Goal: Information Seeking & Learning: Check status

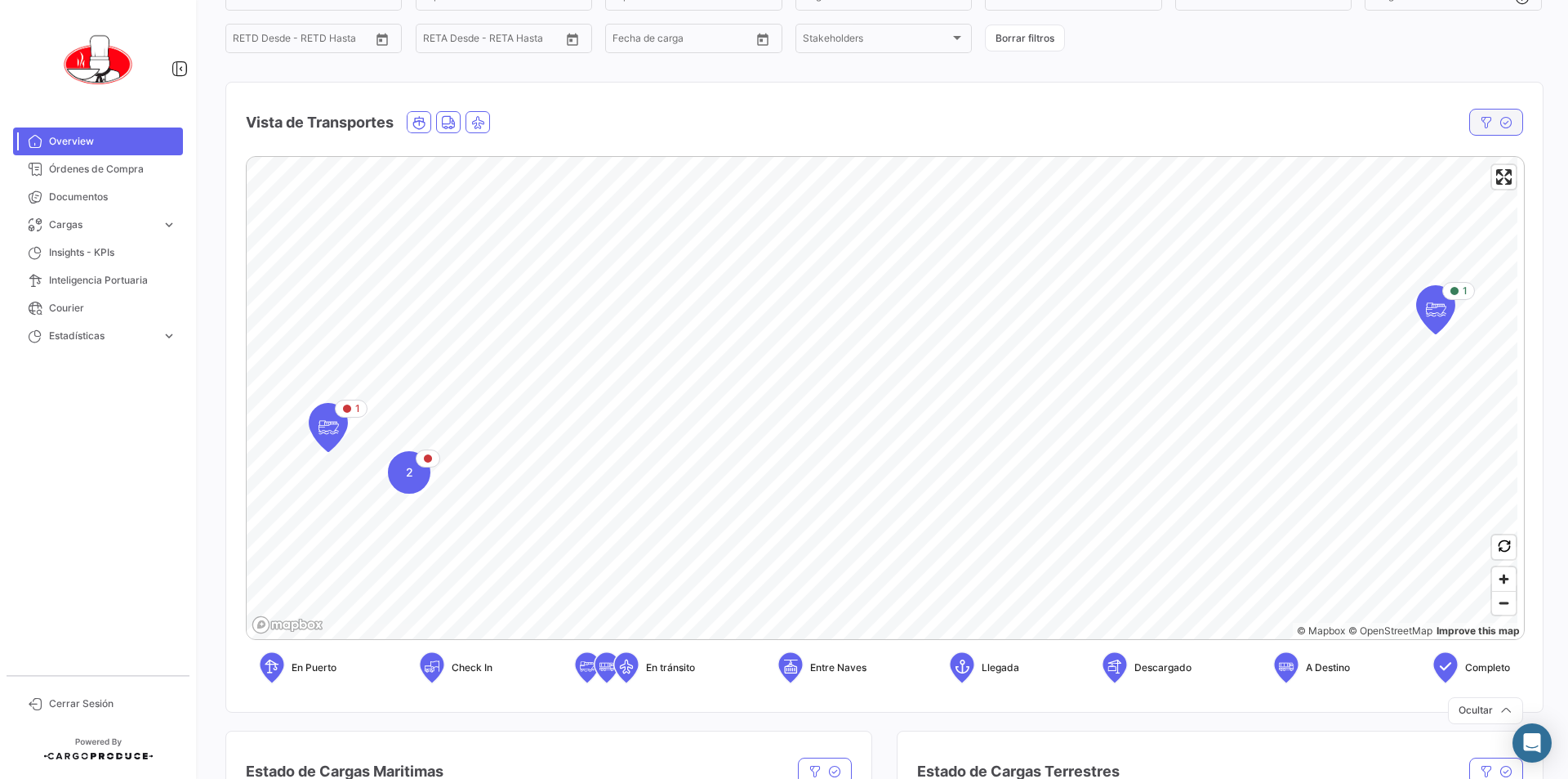
scroll to position [164, 0]
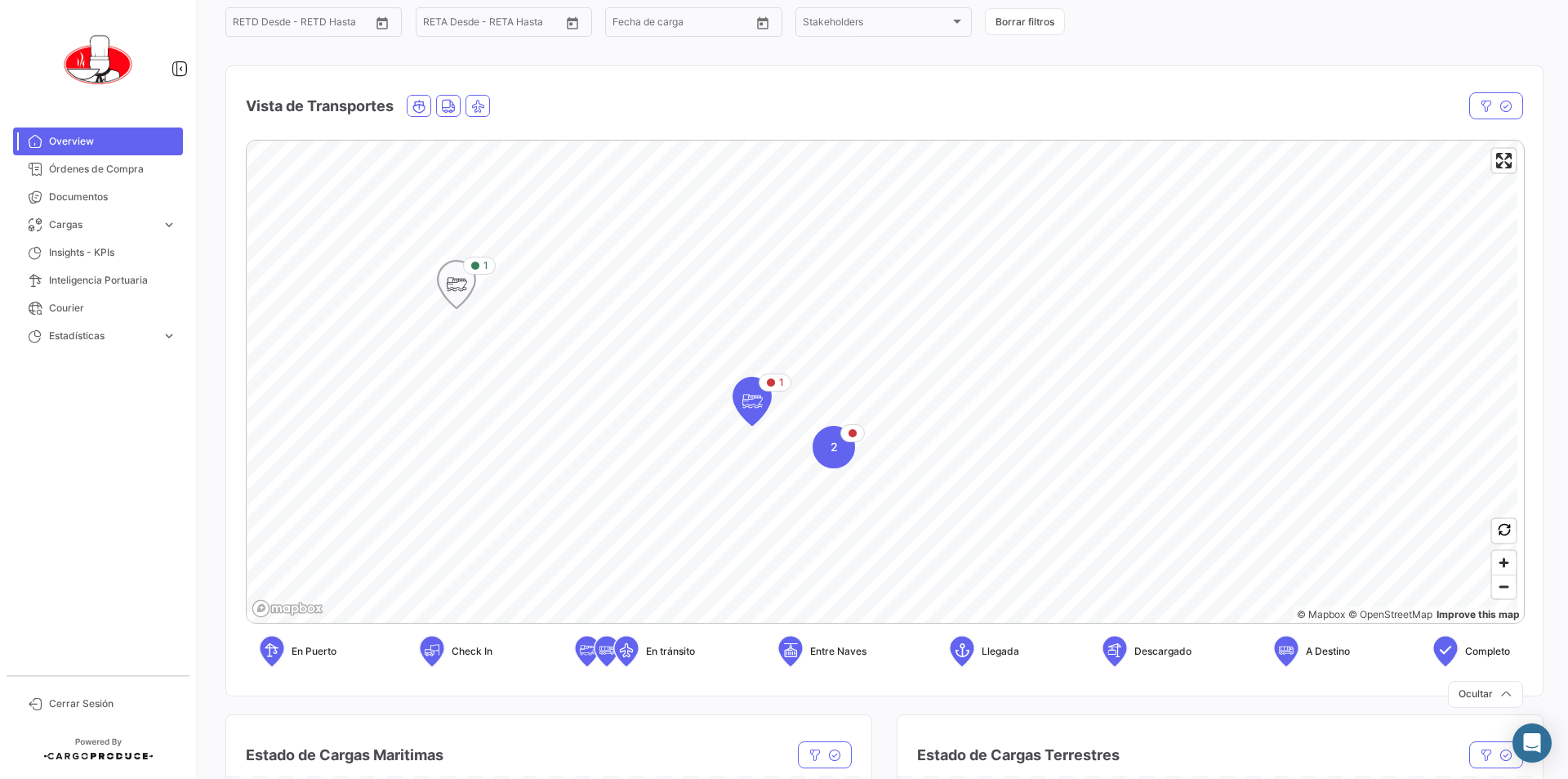
click at [450, 285] on icon "Map marker" at bounding box center [457, 283] width 23 height 34
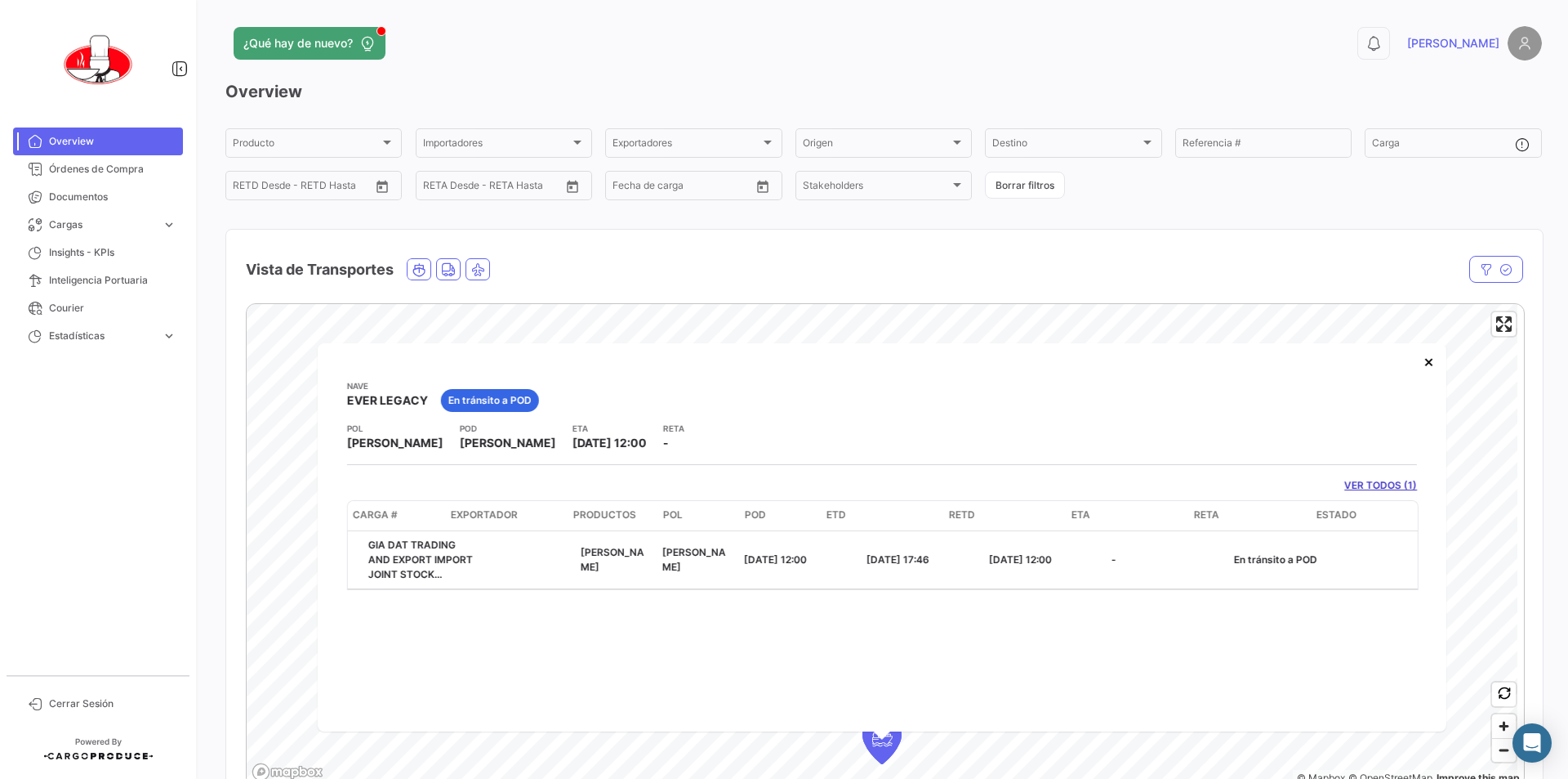
scroll to position [0, 0]
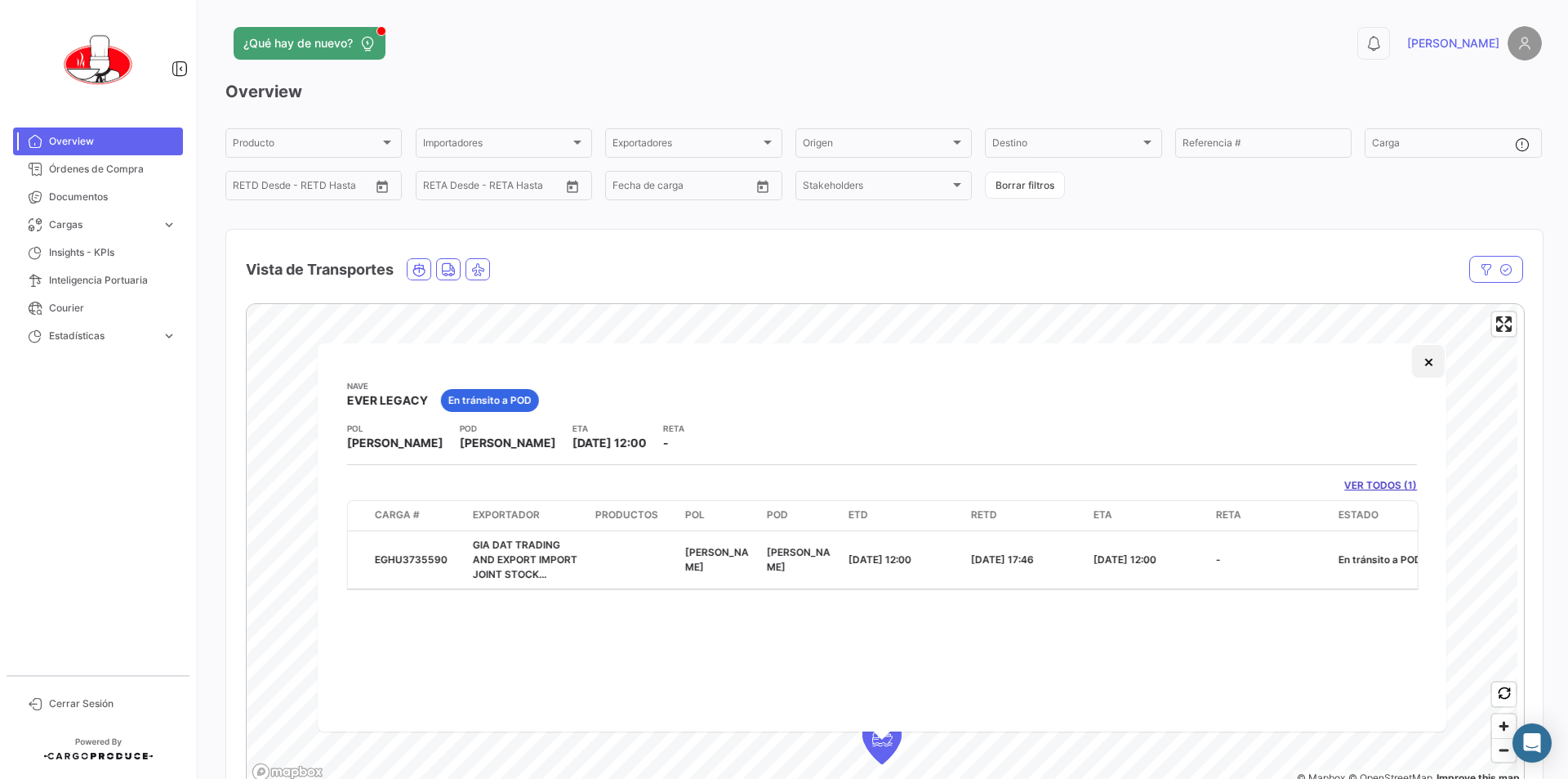
click at [1437, 367] on button "×" at bounding box center [1428, 361] width 32 height 32
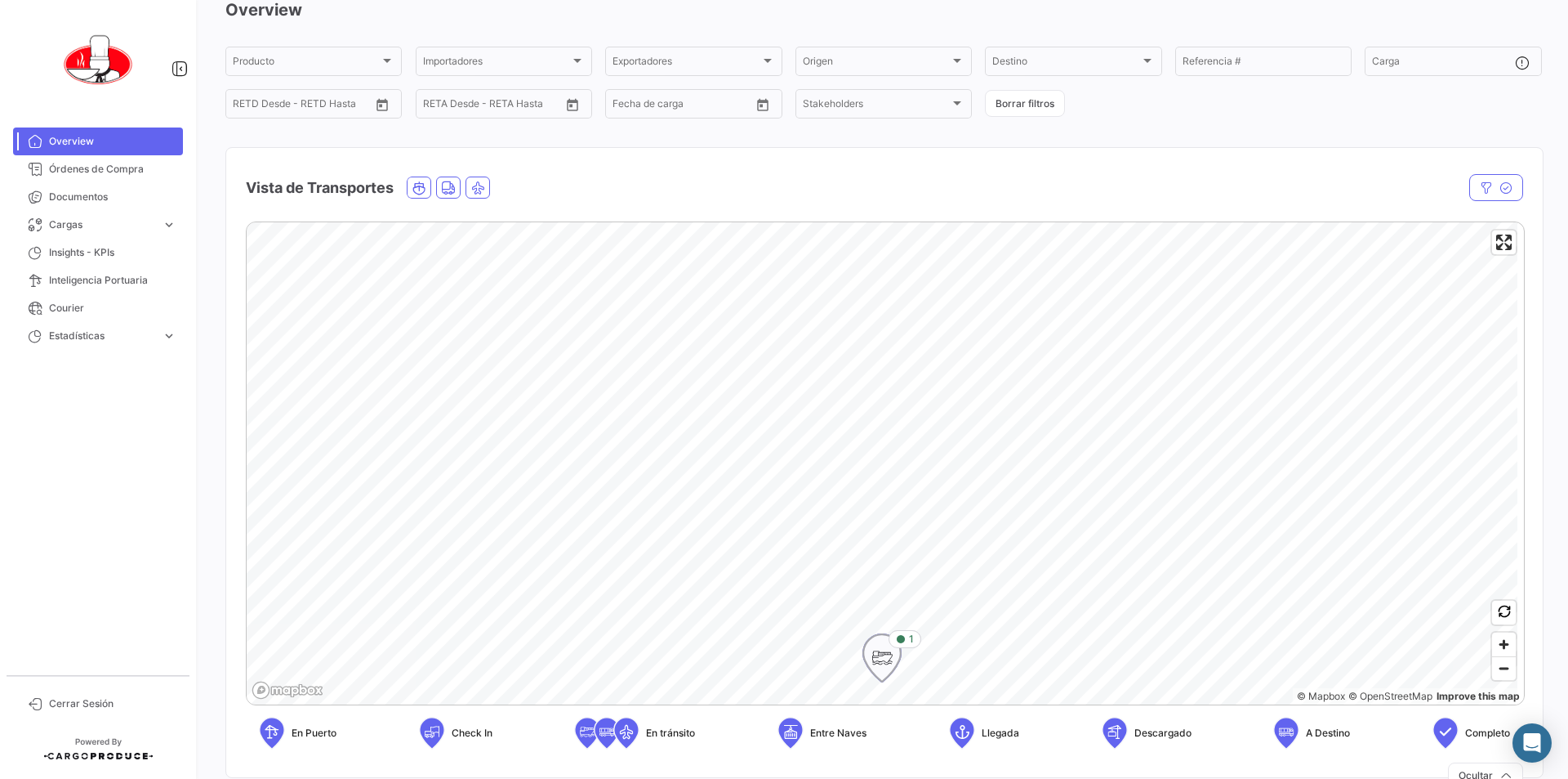
scroll to position [164, 0]
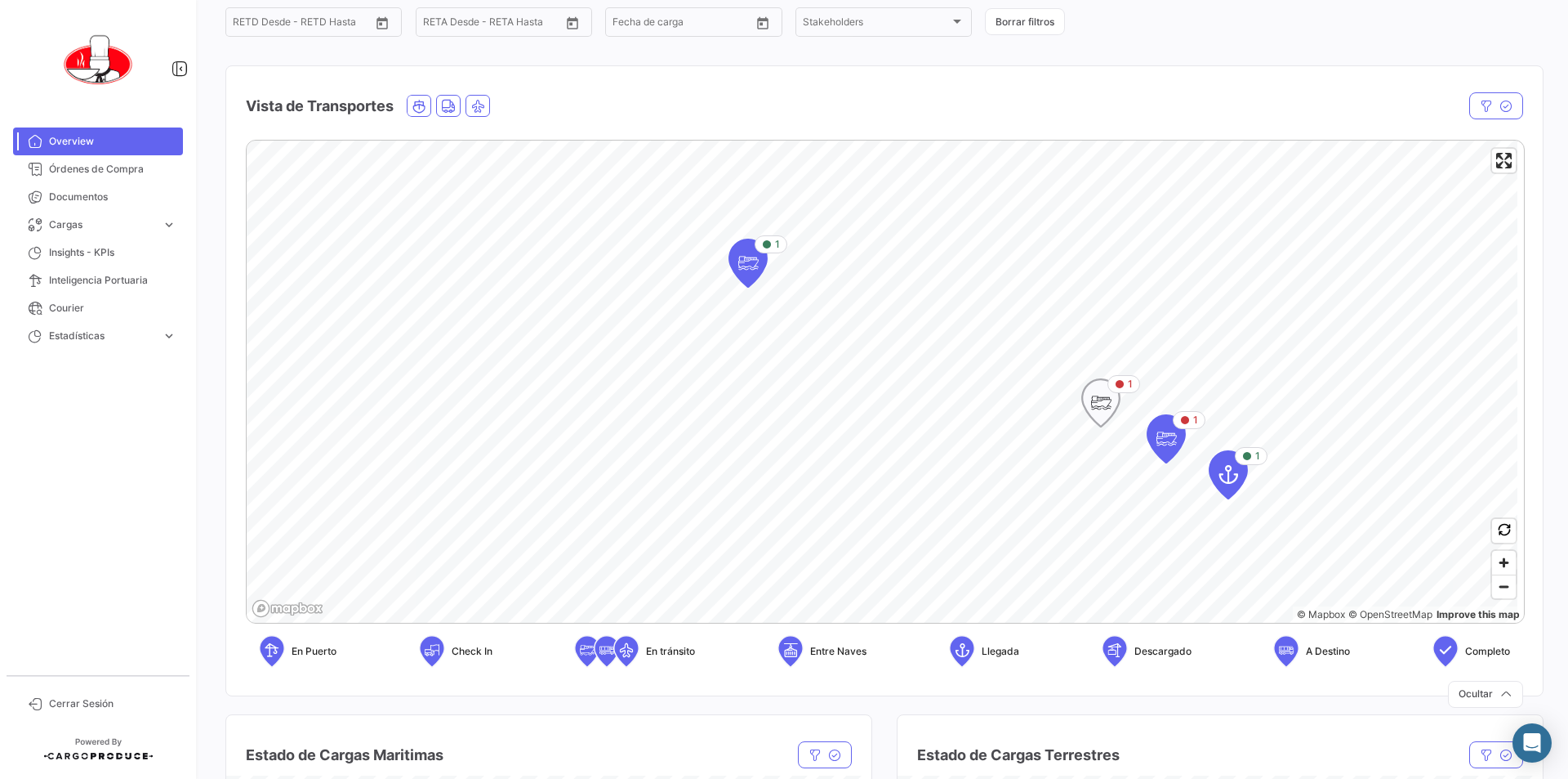
click at [1097, 403] on icon "Map marker" at bounding box center [1101, 402] width 23 height 34
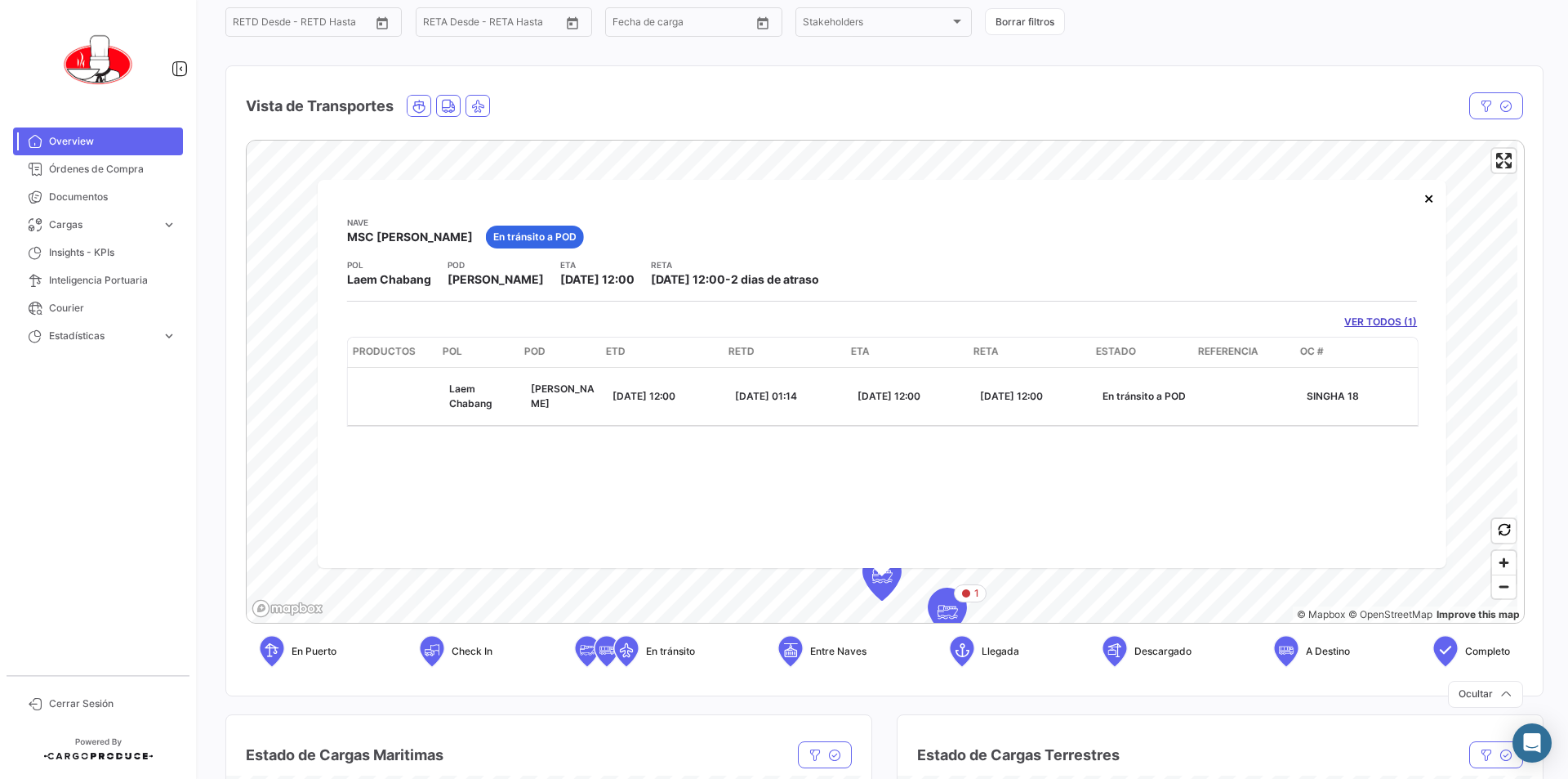
scroll to position [0, 282]
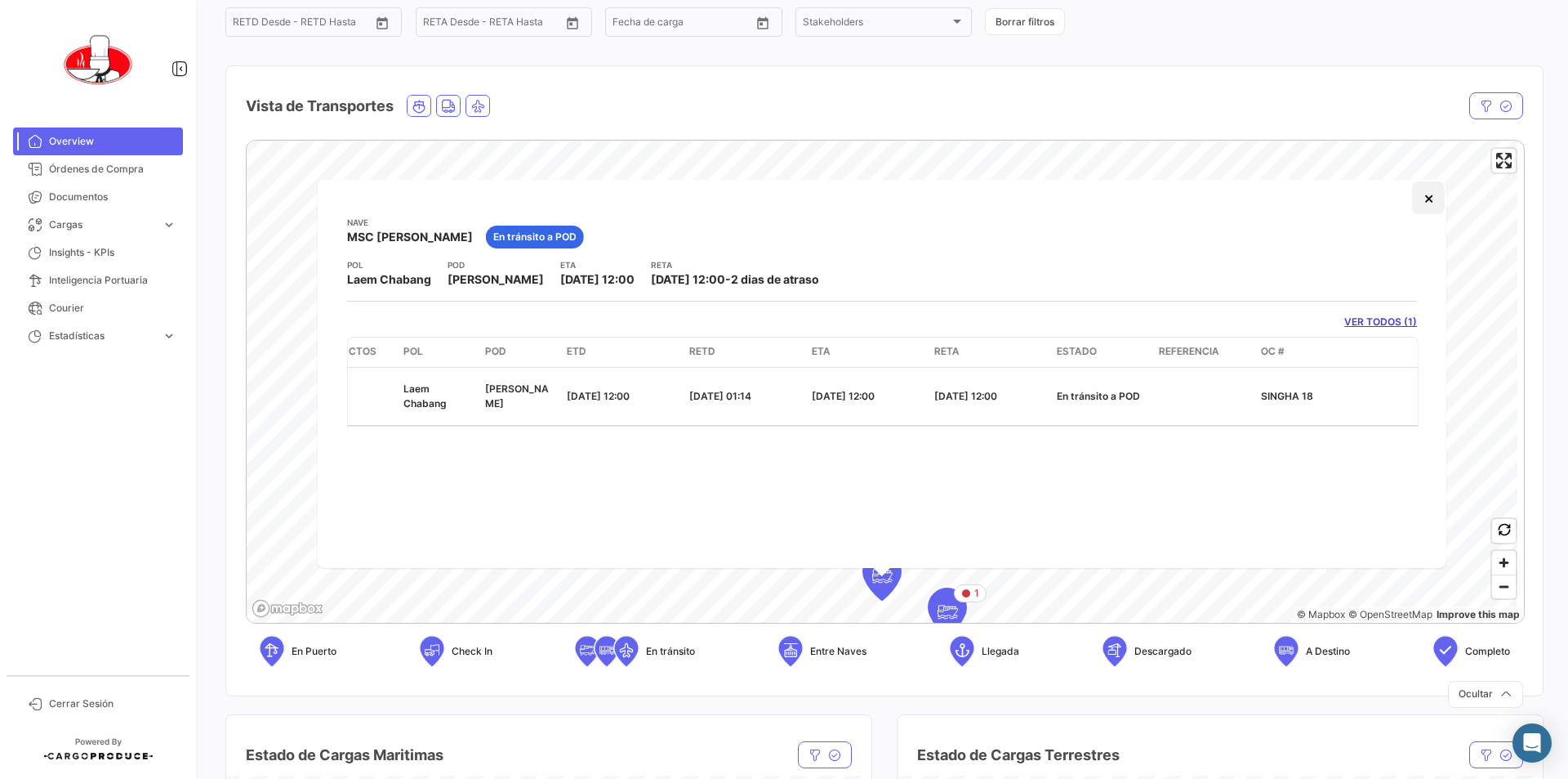
click at [1428, 197] on button "×" at bounding box center [1428, 197] width 32 height 32
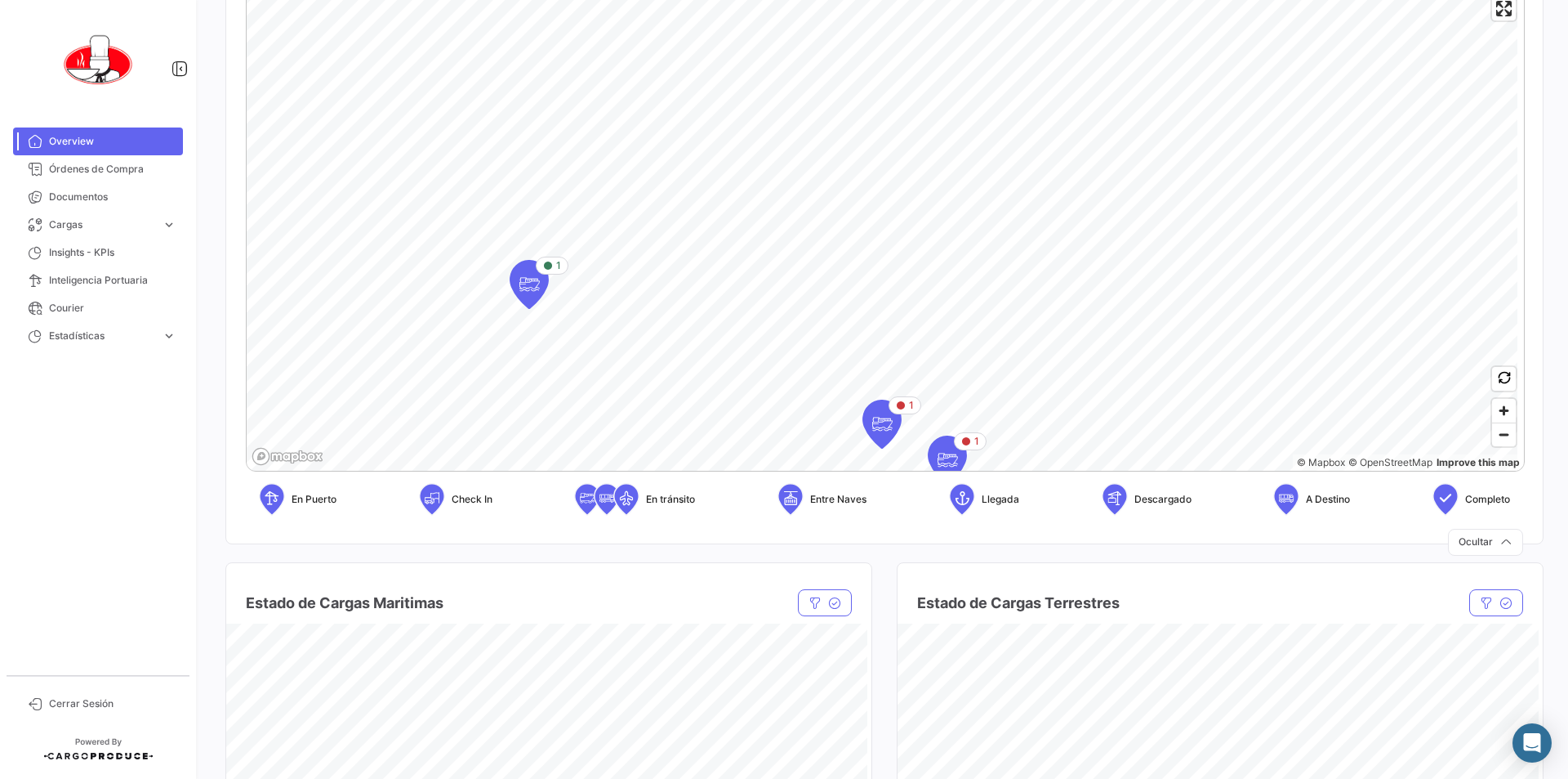
scroll to position [327, 0]
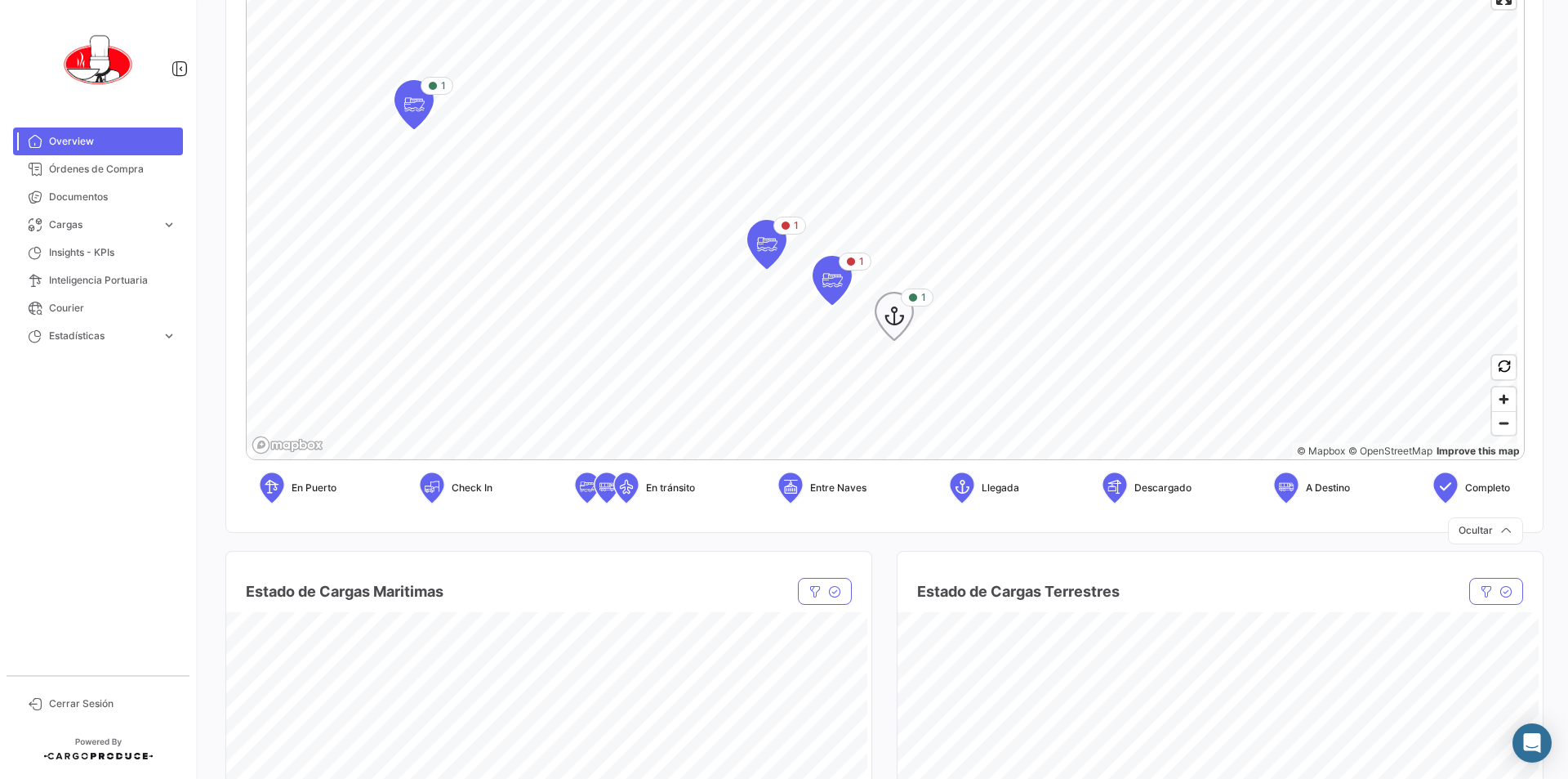
click at [894, 307] on icon "Map marker" at bounding box center [894, 316] width 23 height 34
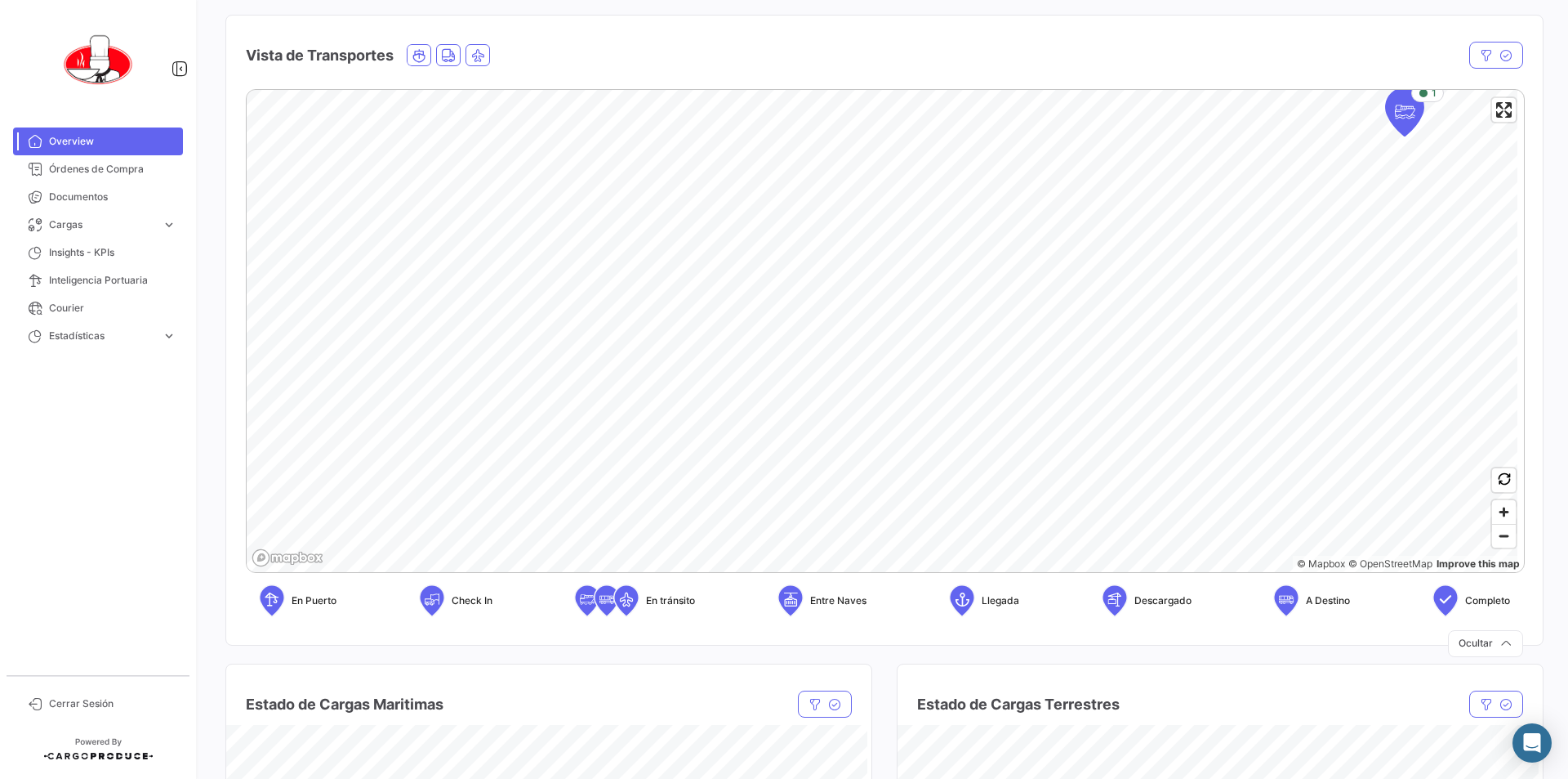
scroll to position [245, 0]
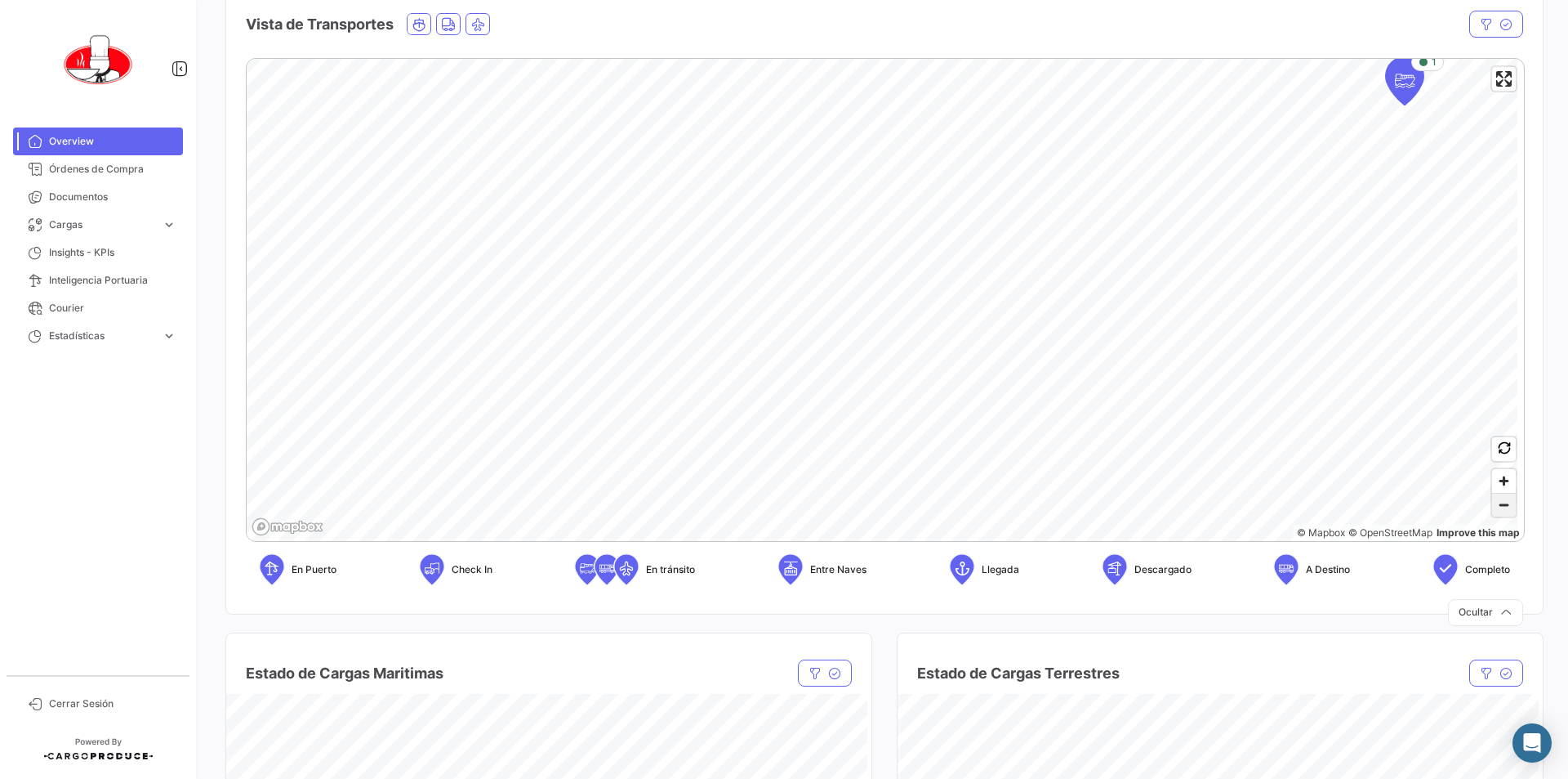
click at [1492, 502] on span "Zoom out" at bounding box center [1503, 505] width 23 height 23
click at [1496, 504] on span "Zoom out" at bounding box center [1503, 505] width 23 height 23
click at [1492, 482] on span "Zoom in" at bounding box center [1503, 481] width 23 height 23
click at [96, 170] on span "Órdenes de Compra" at bounding box center [112, 170] width 127 height 15
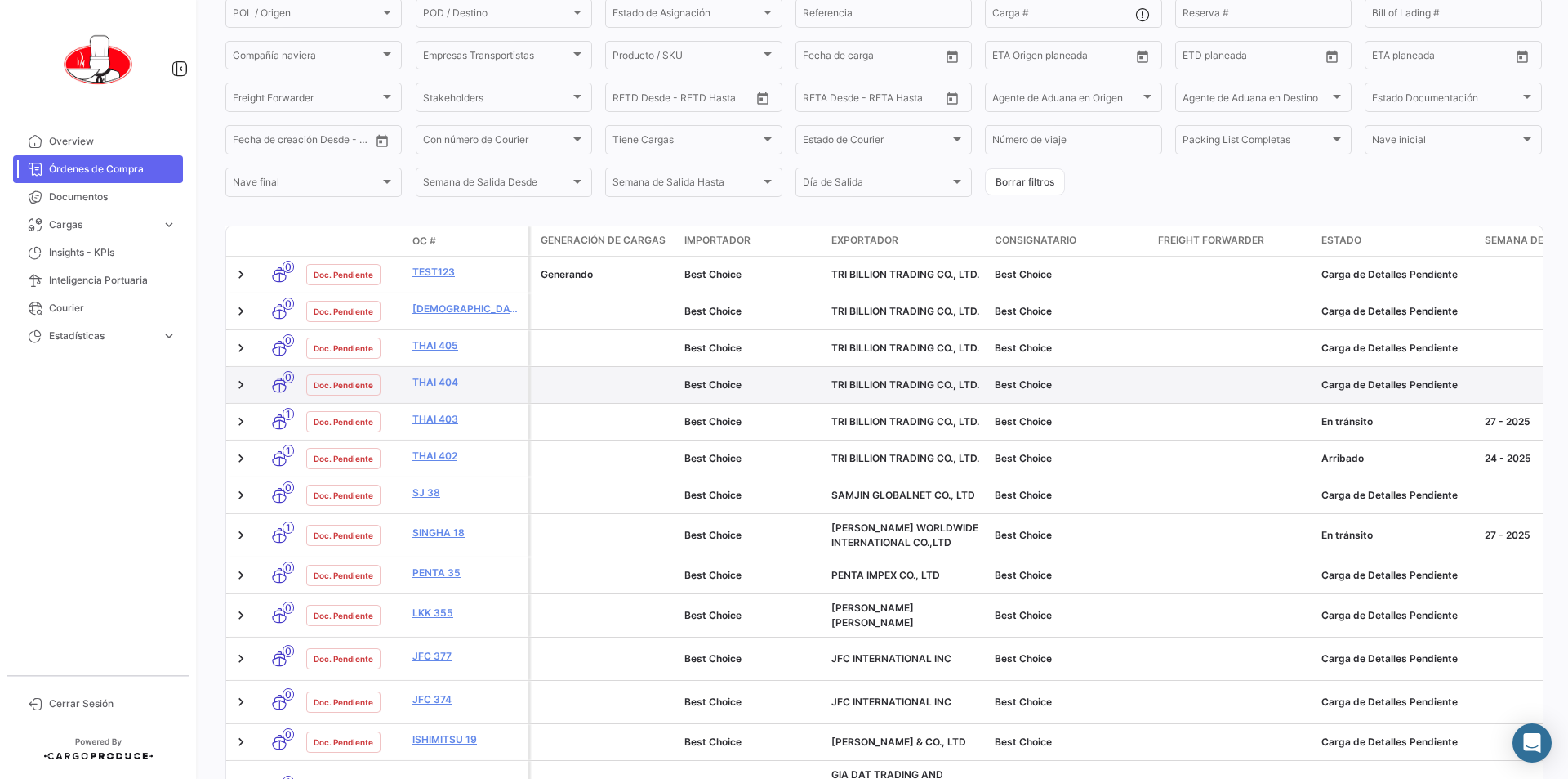
scroll to position [164, 0]
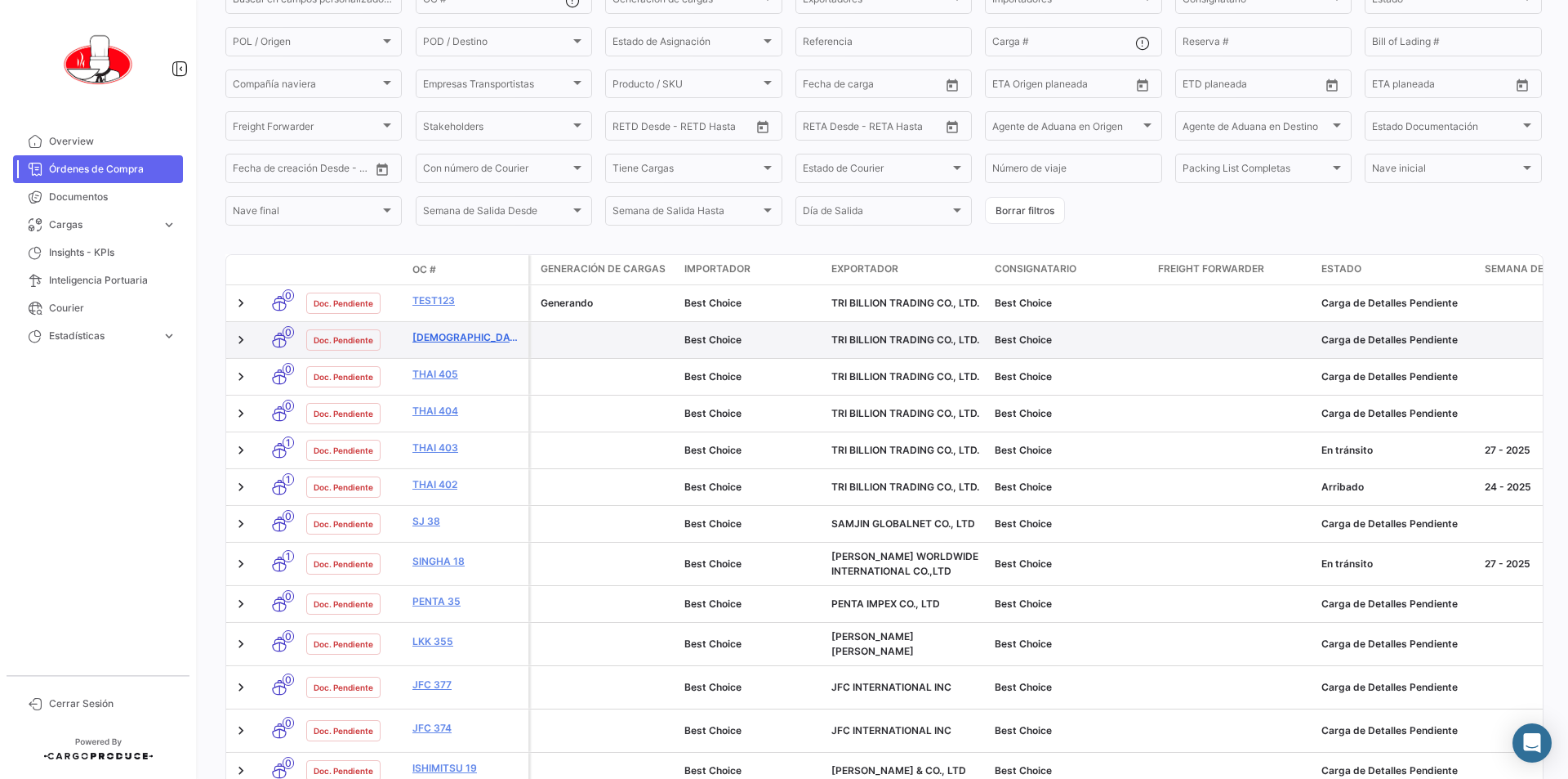
click at [437, 342] on link "[DEMOGRAPHIC_DATA] 406" at bounding box center [467, 338] width 110 height 15
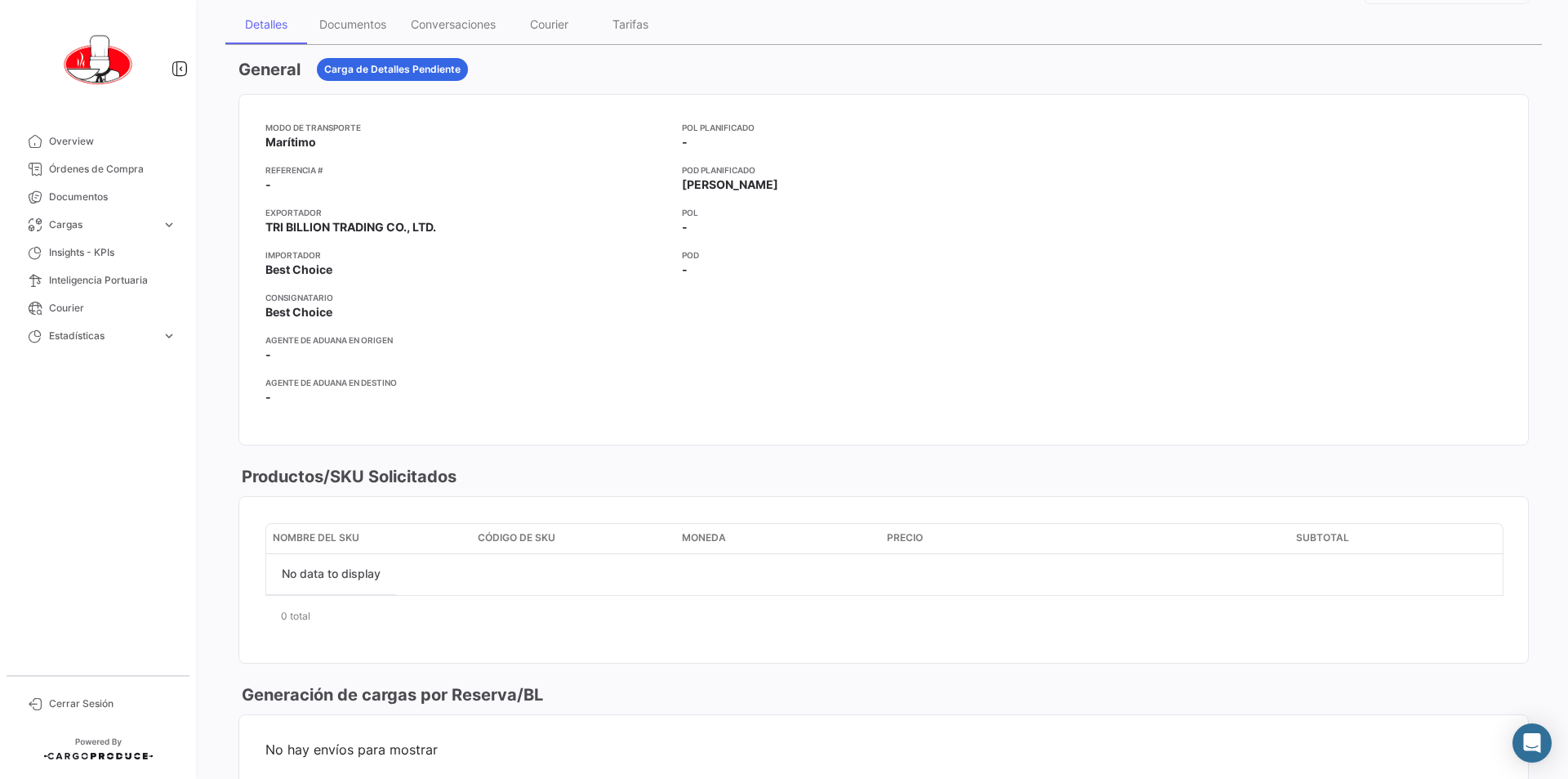
scroll to position [227, 0]
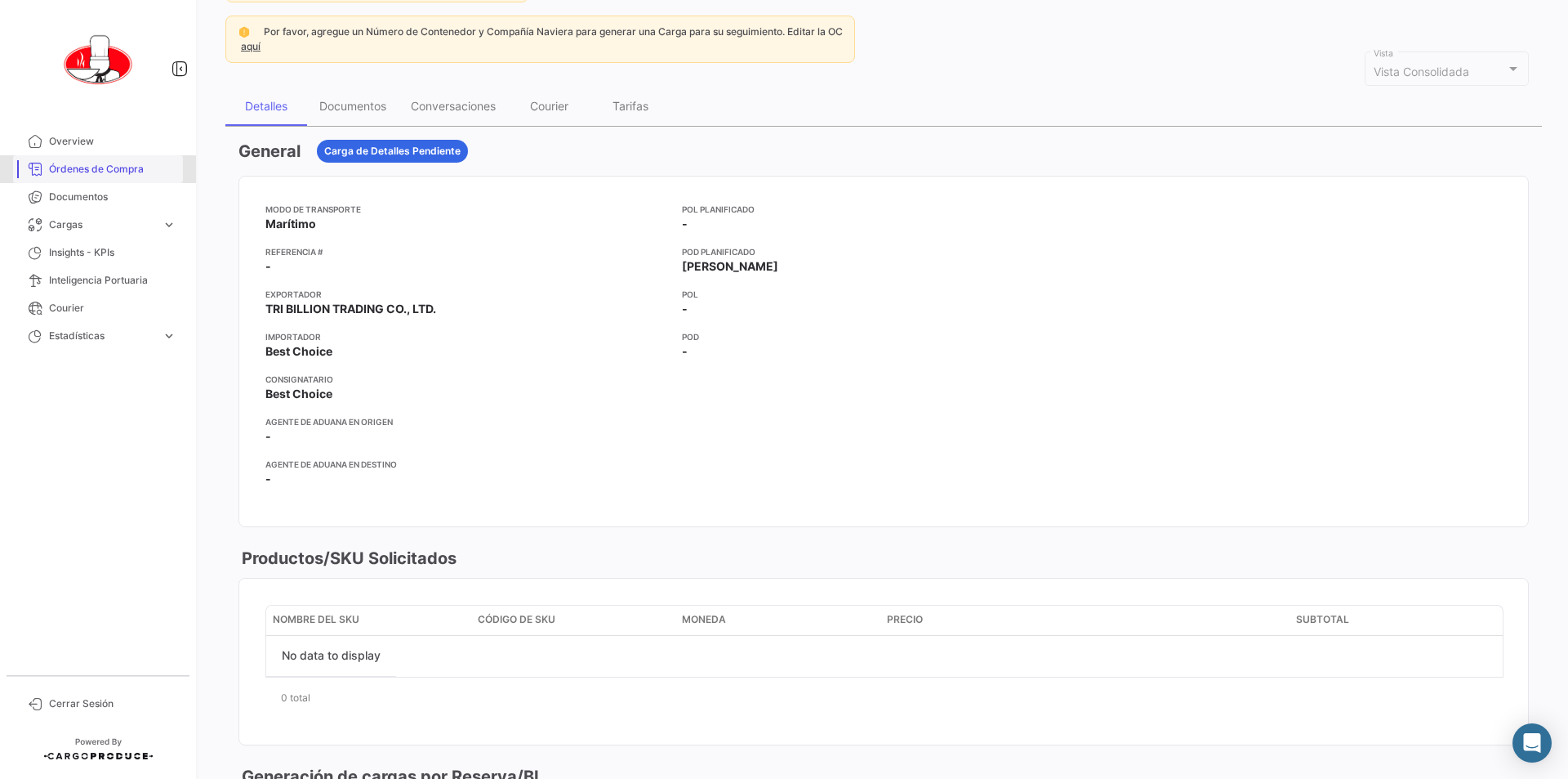
click at [86, 170] on span "Órdenes de Compra" at bounding box center [112, 170] width 127 height 15
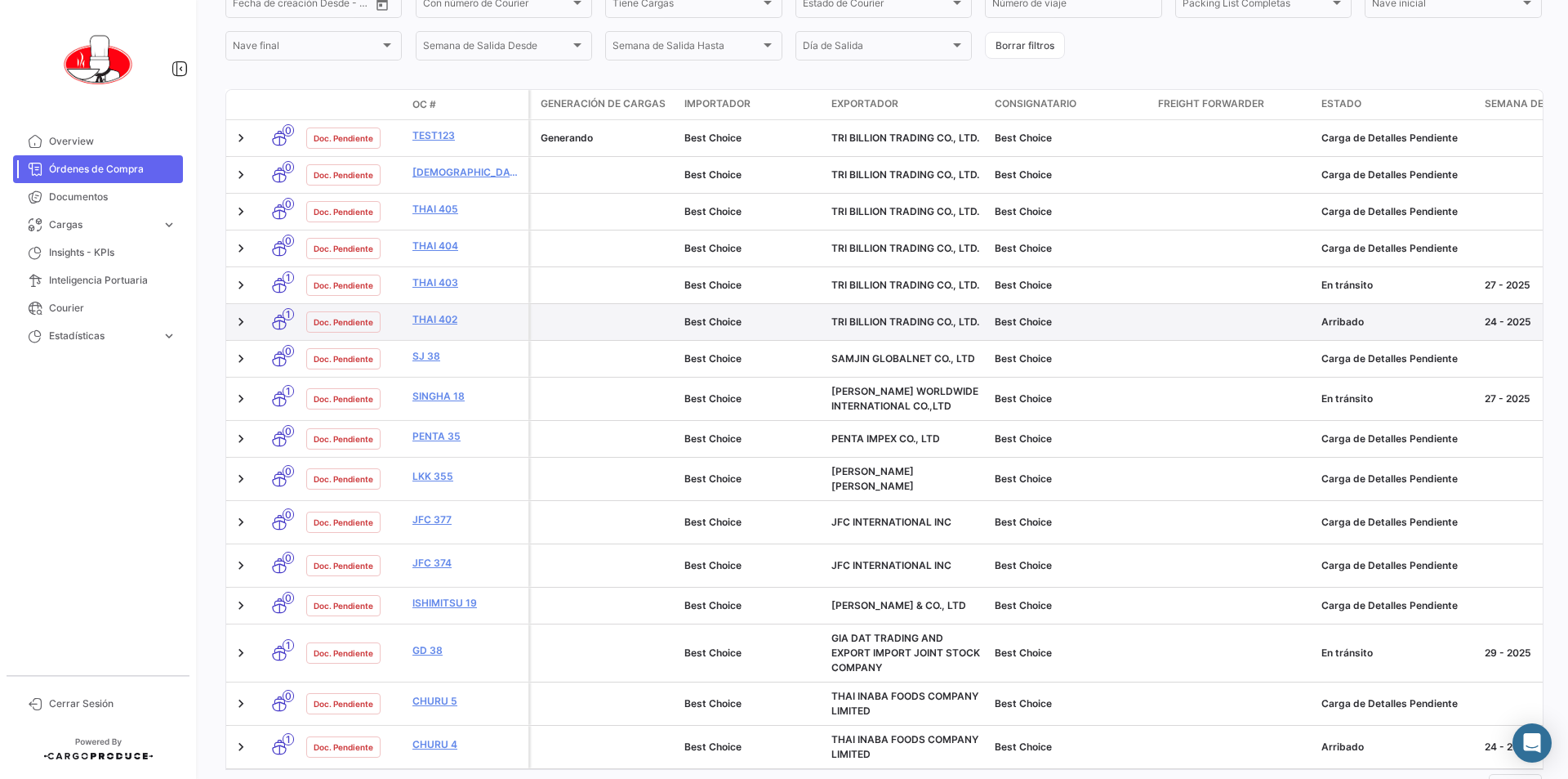
scroll to position [303, 0]
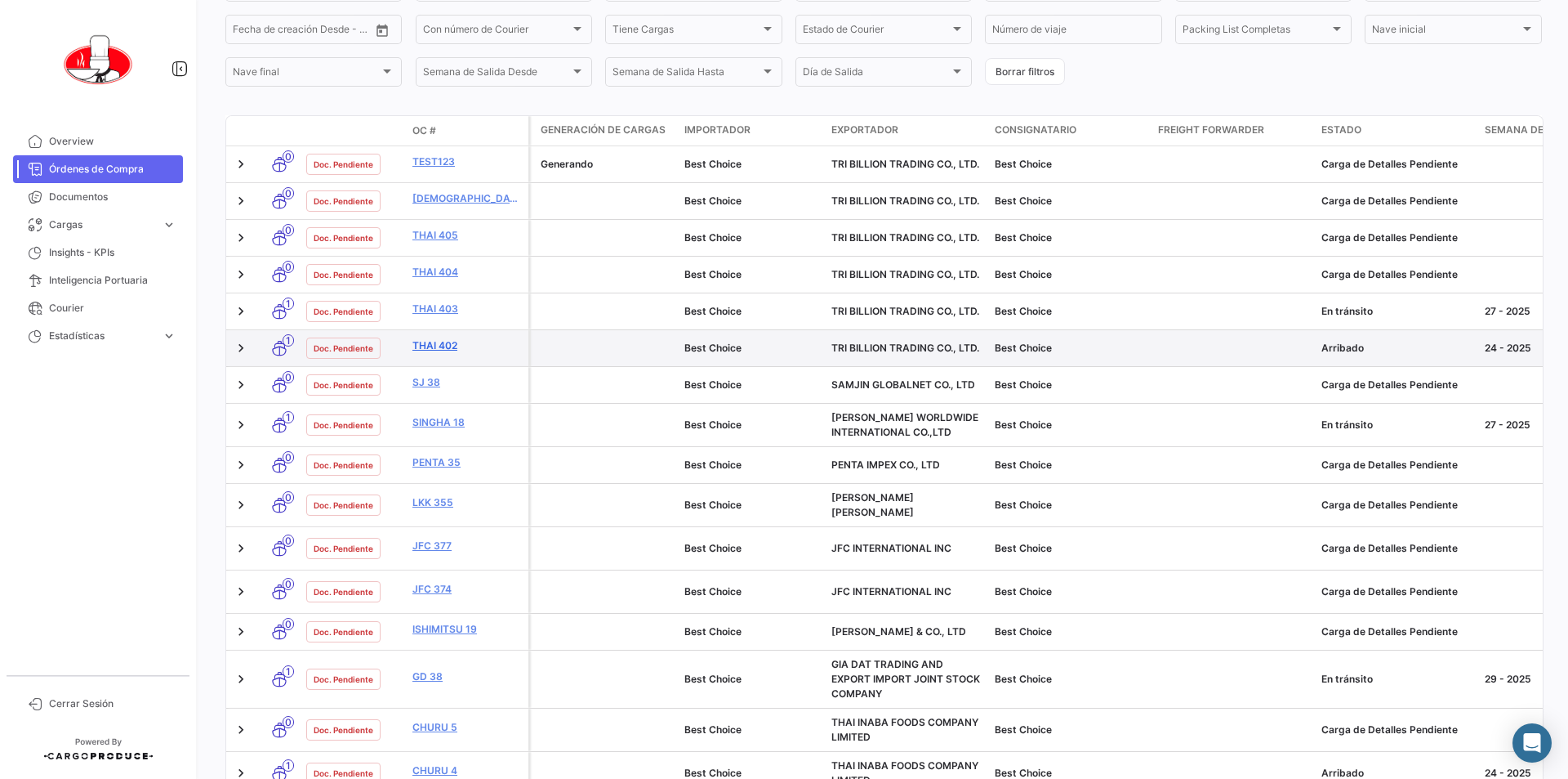
click at [445, 343] on link "THAI 402" at bounding box center [467, 346] width 110 height 15
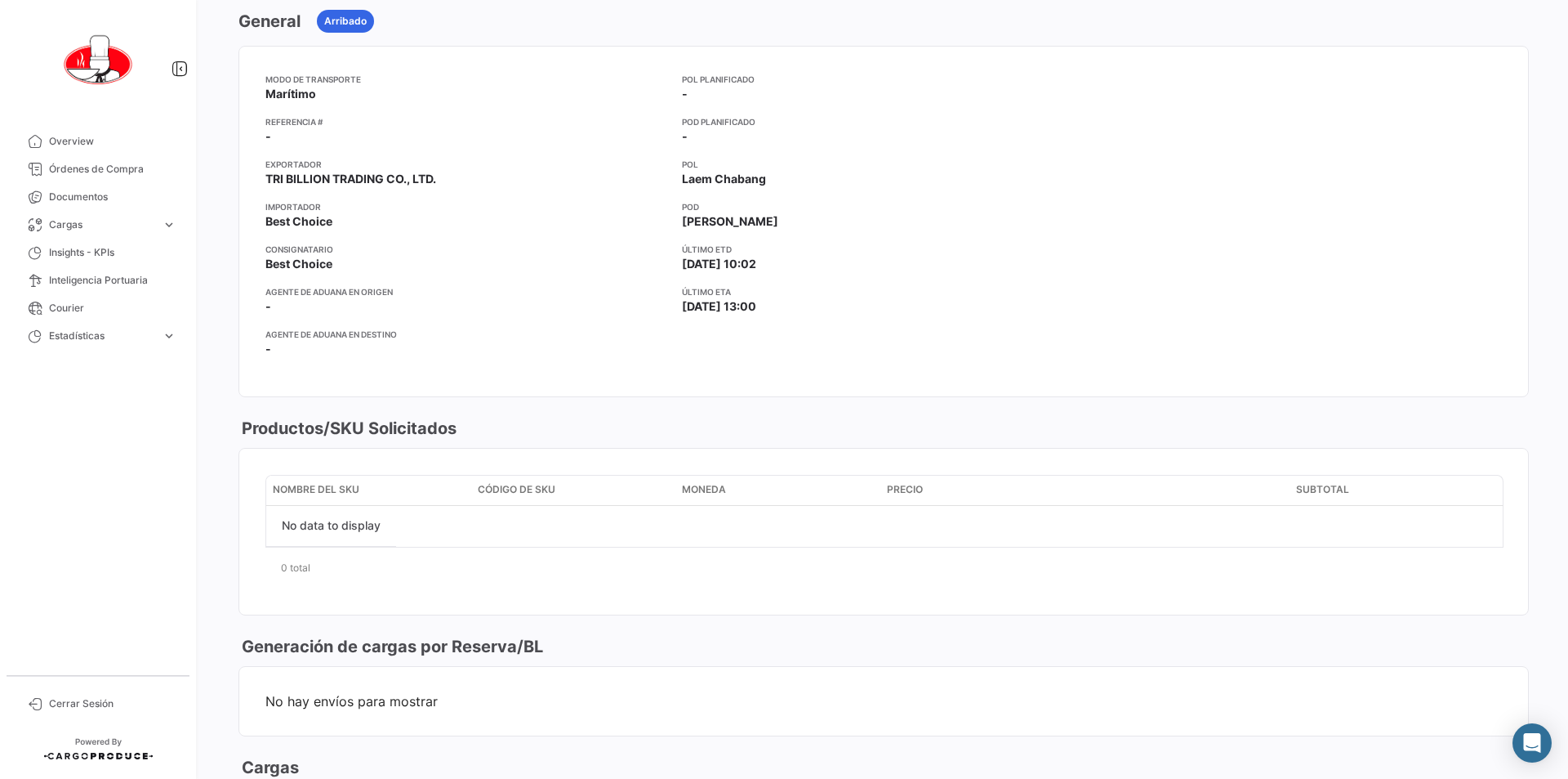
scroll to position [572, 0]
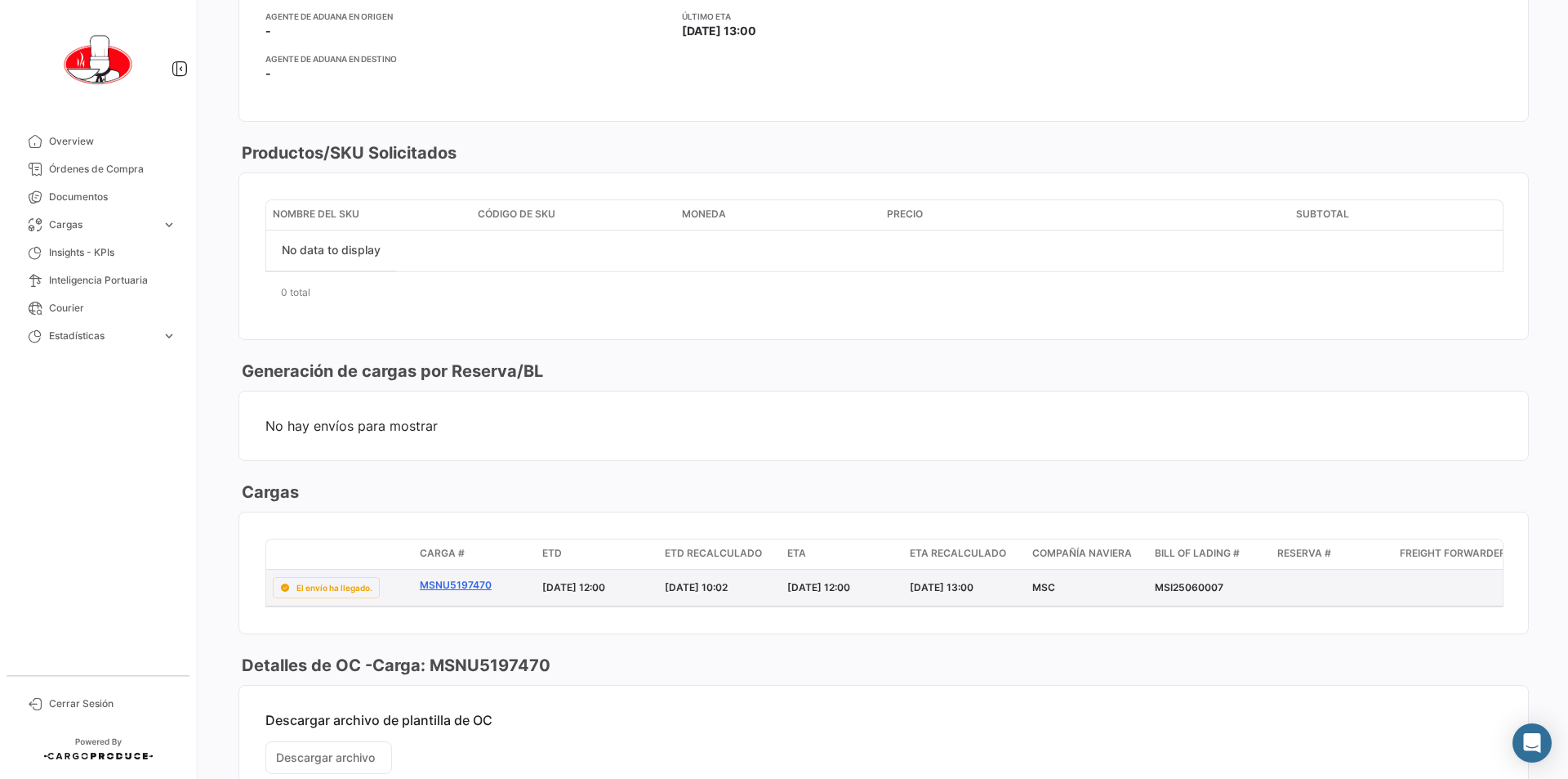
click at [463, 586] on link "MSNU5197470" at bounding box center [474, 585] width 110 height 15
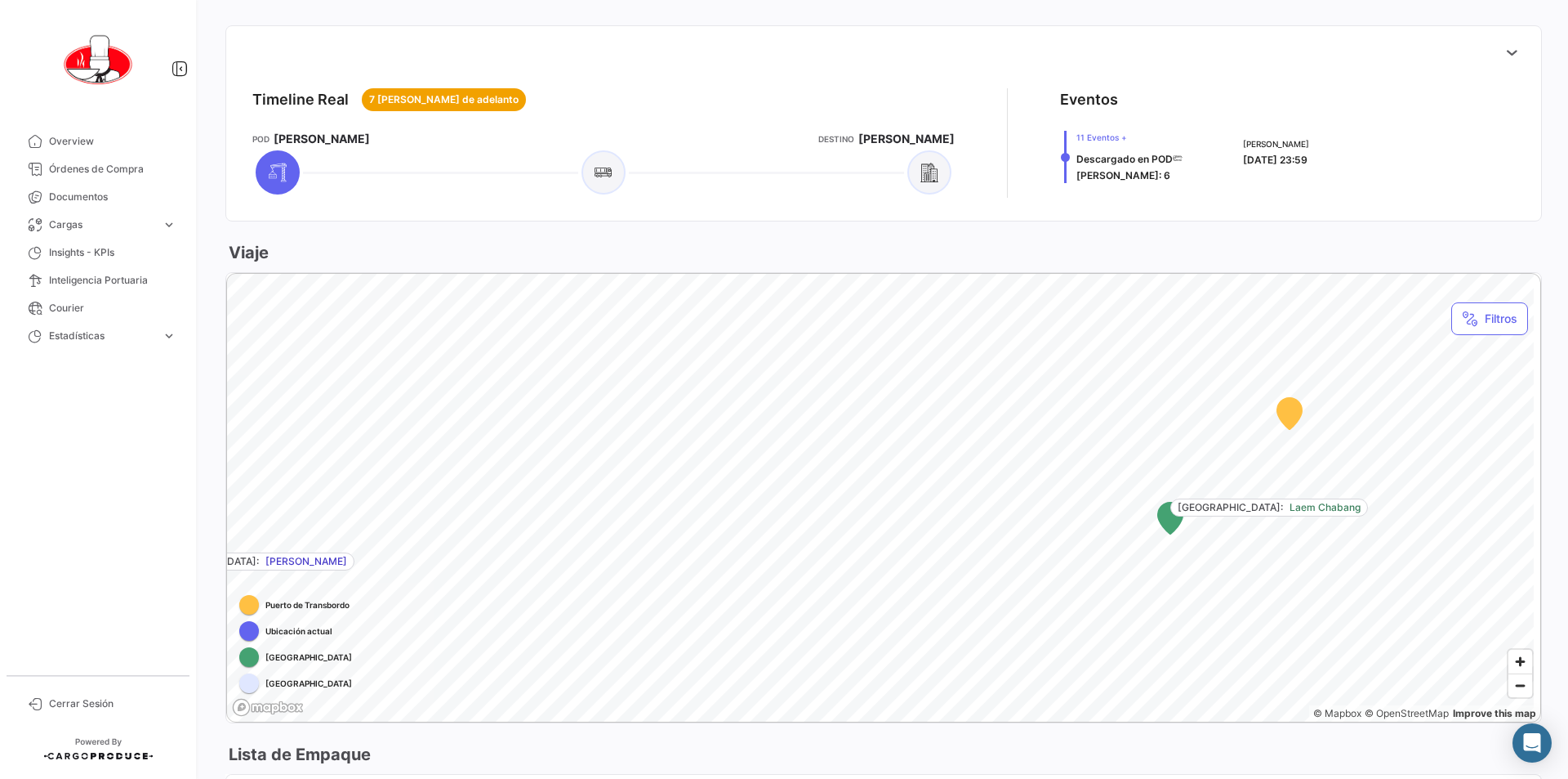
scroll to position [572, 0]
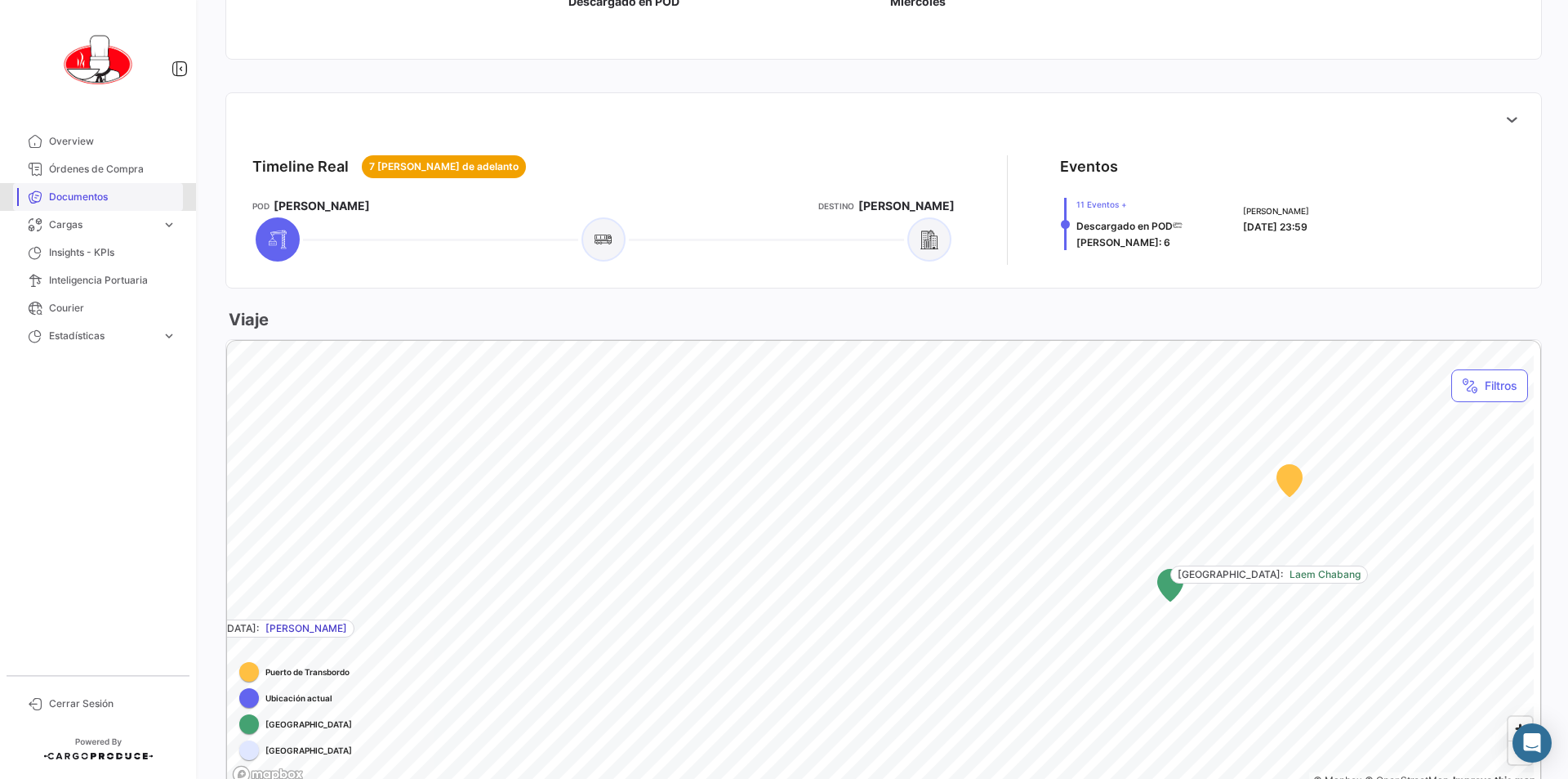
click at [78, 197] on span "Documentos" at bounding box center [112, 197] width 127 height 15
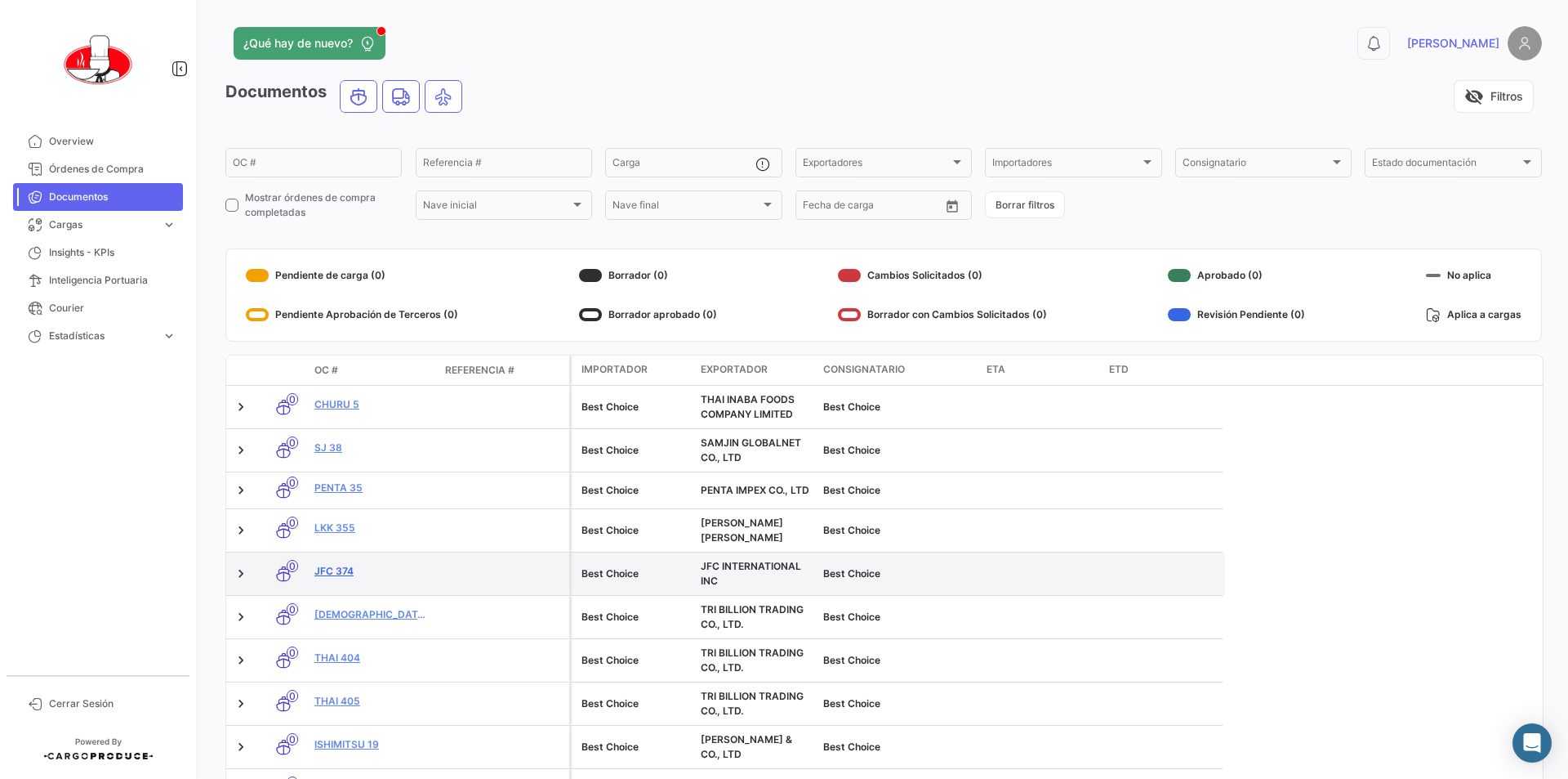
scroll to position [81, 0]
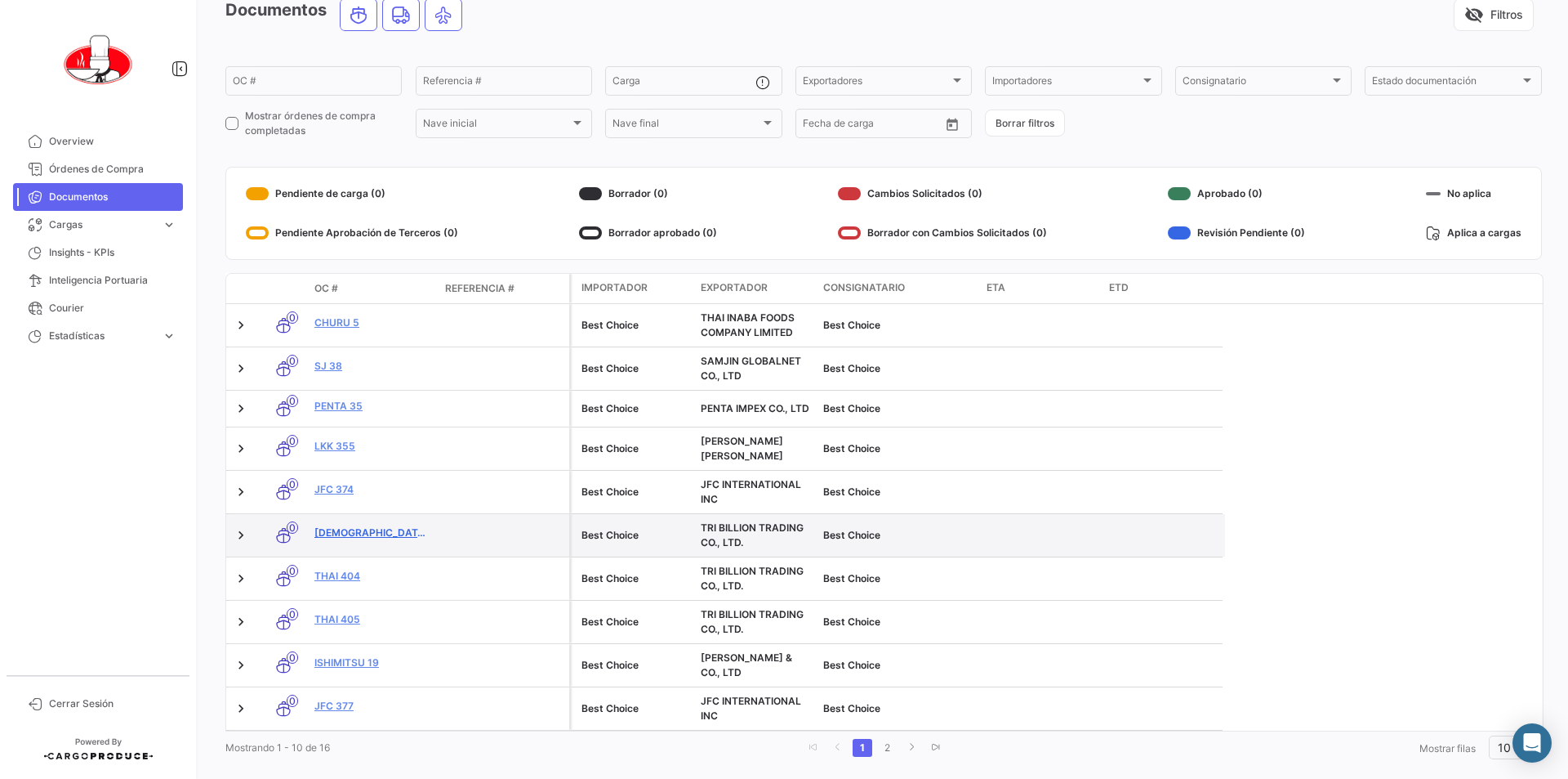
click at [339, 527] on link "[DEMOGRAPHIC_DATA] 406" at bounding box center [373, 533] width 118 height 15
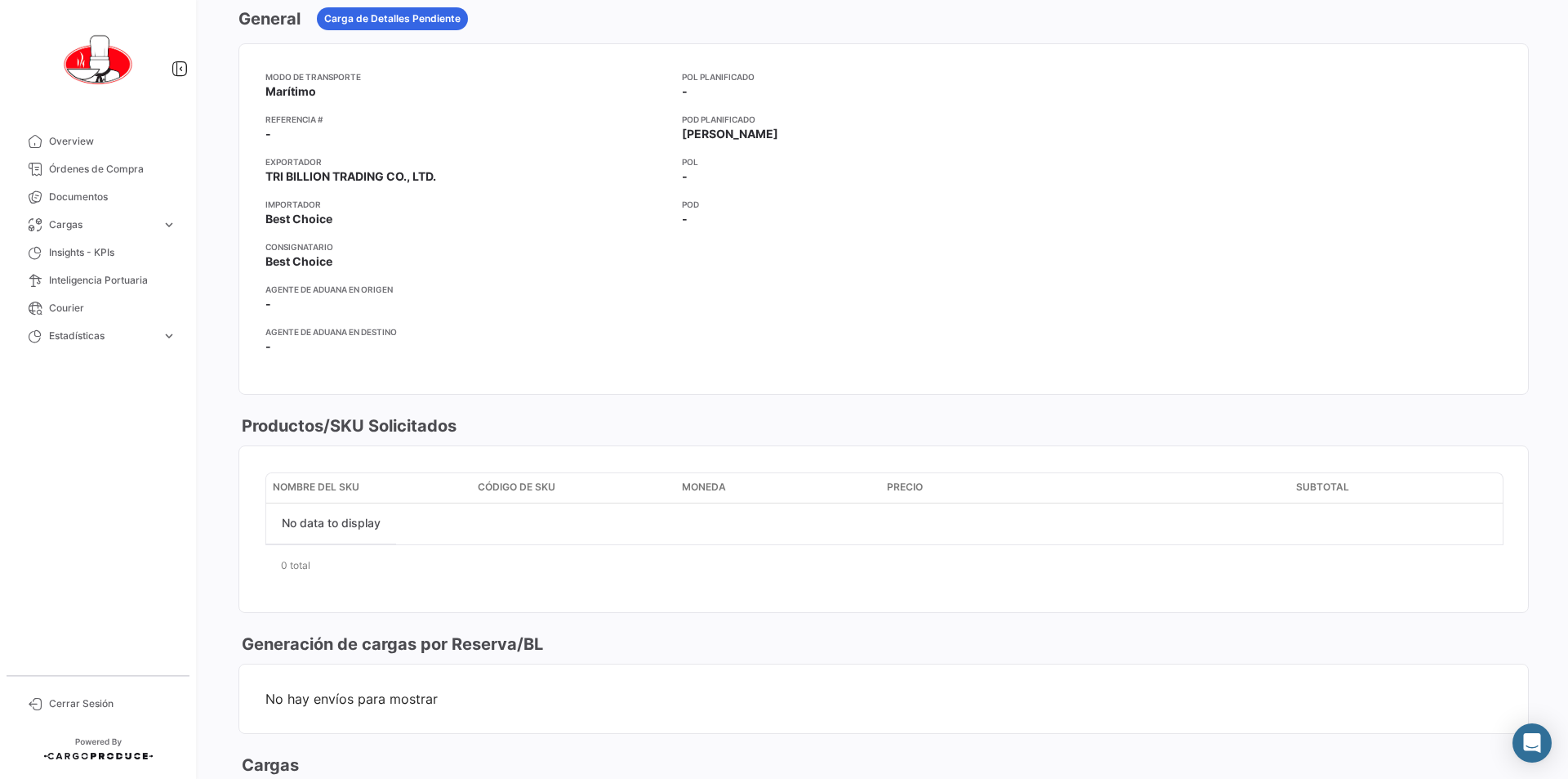
scroll to position [308, 0]
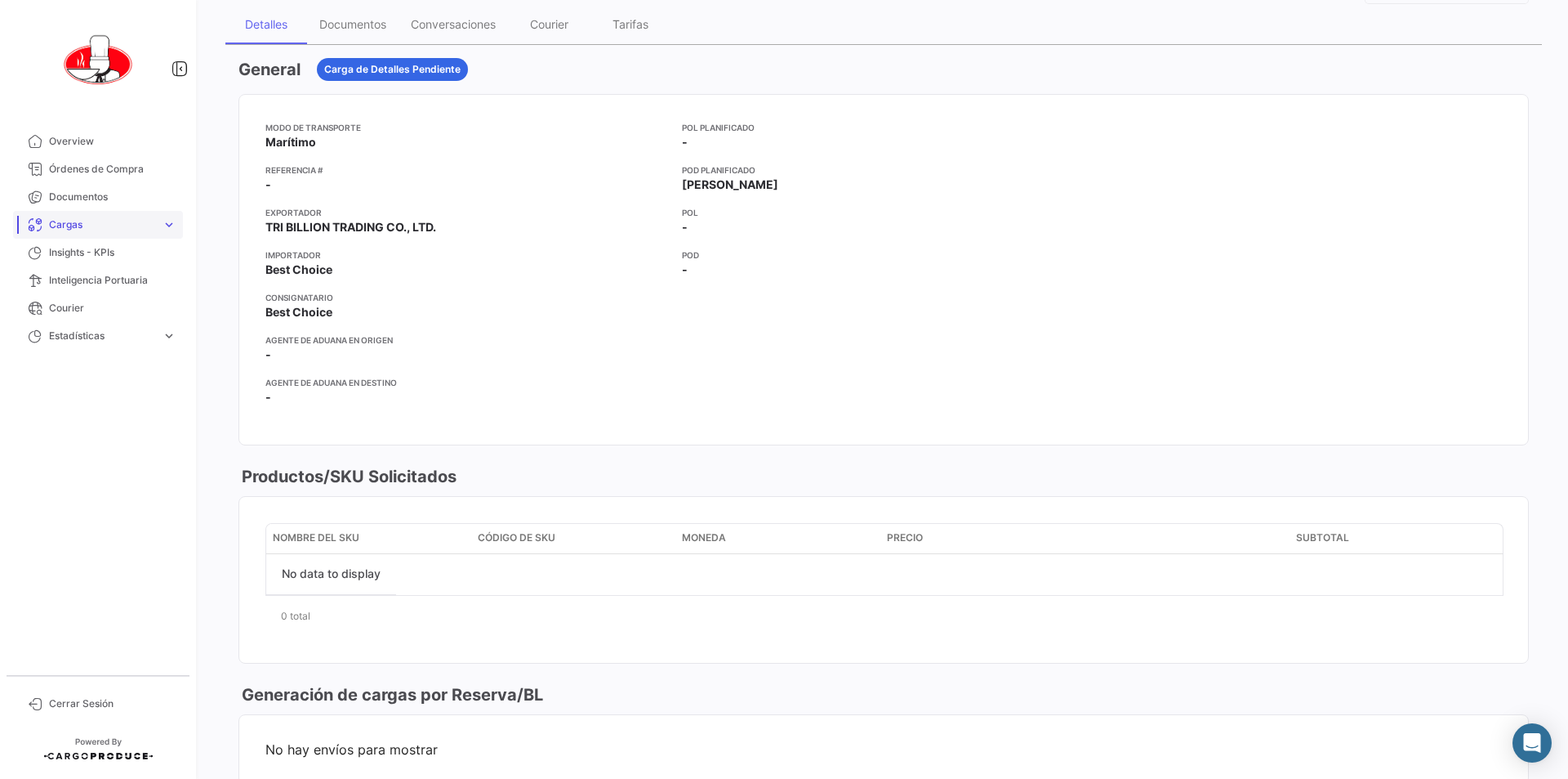
click at [169, 223] on span "expand_more" at bounding box center [170, 224] width 15 height 15
click at [105, 288] on span "Cargas Marítimas" at bounding box center [83, 287] width 82 height 15
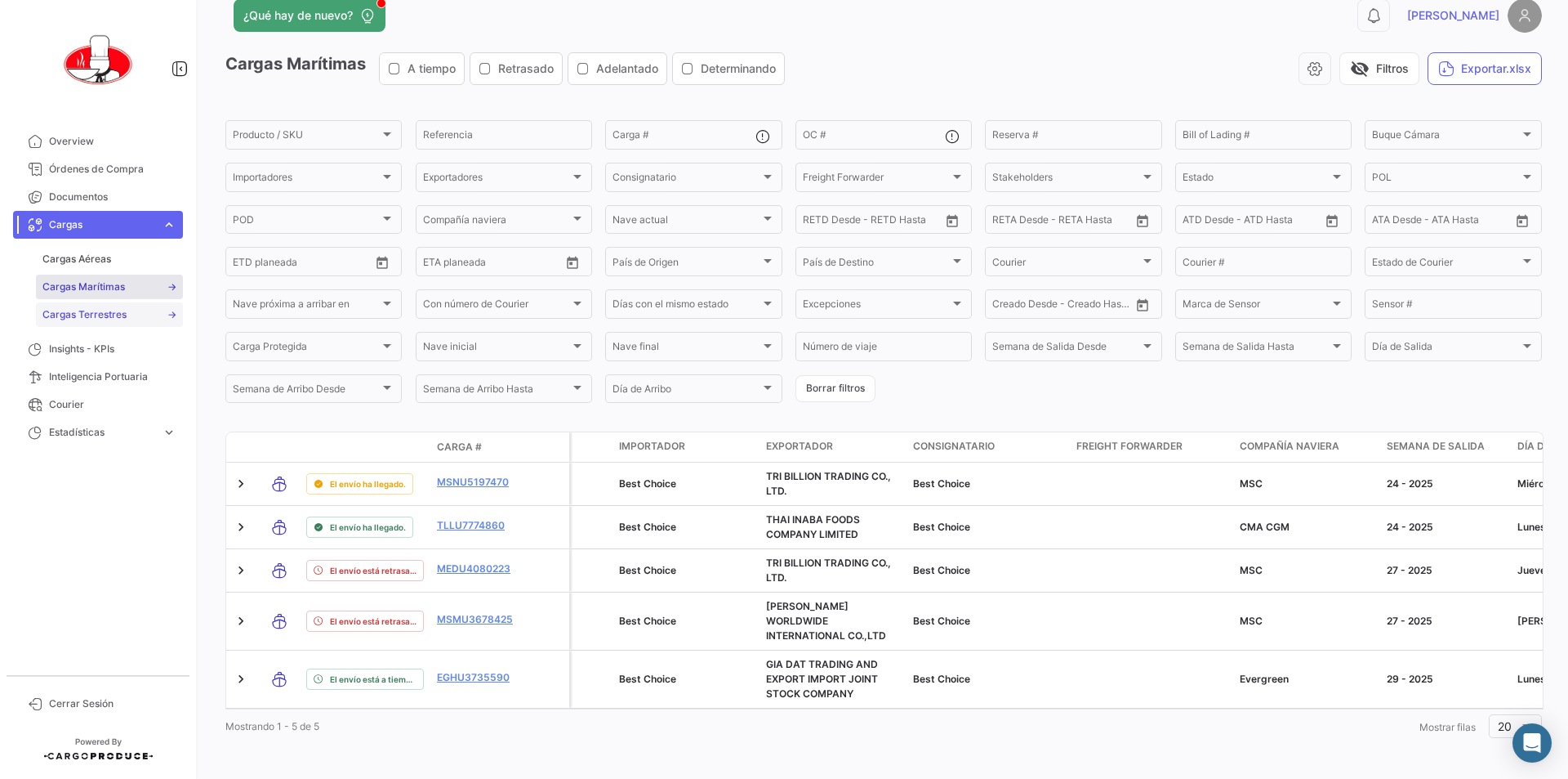
click at [97, 314] on span "Cargas Terrestres" at bounding box center [84, 314] width 84 height 15
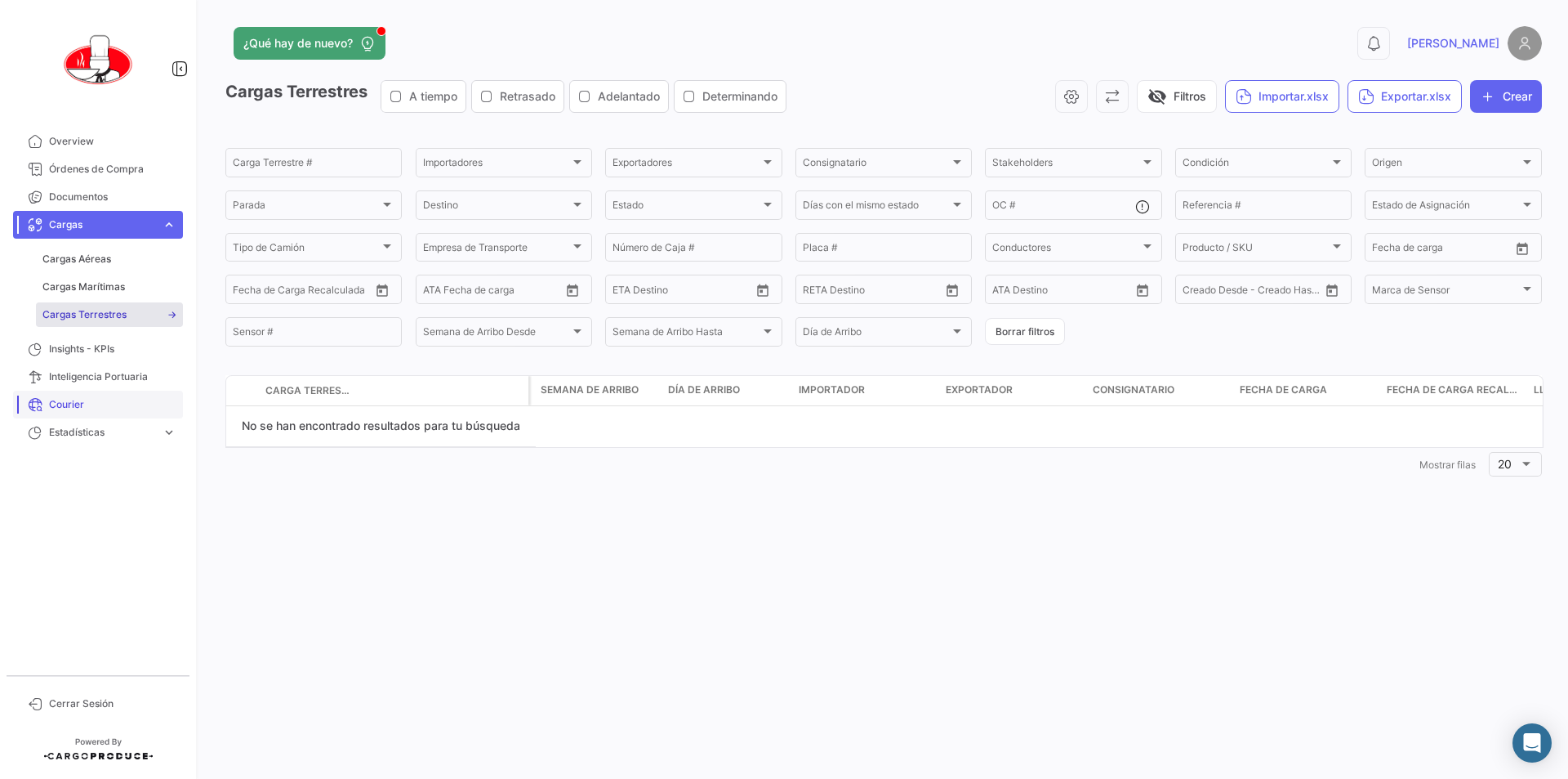
click at [64, 407] on span "Courier" at bounding box center [112, 405] width 127 height 15
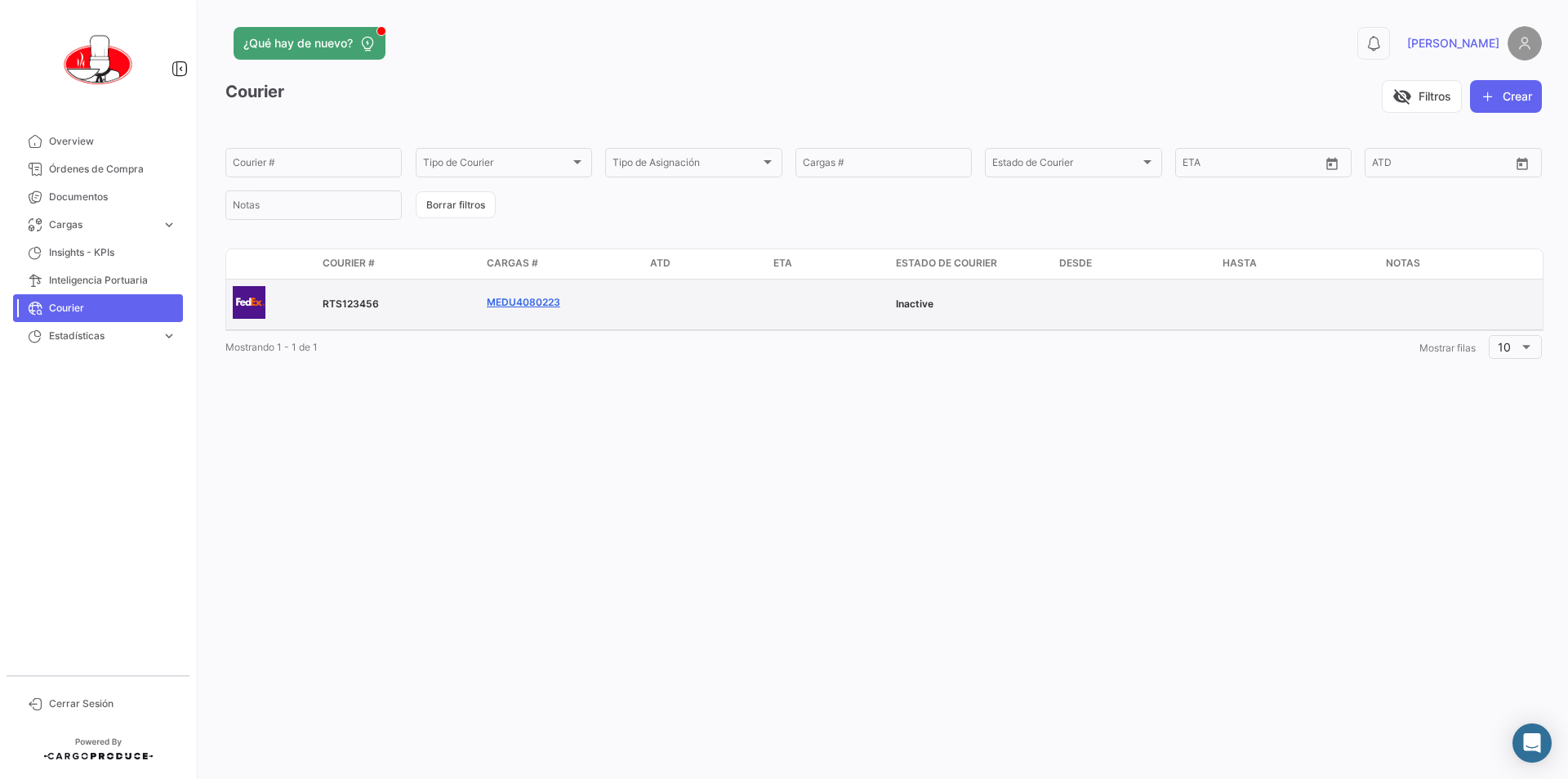
click at [526, 301] on link "MEDU4080223" at bounding box center [523, 303] width 73 height 15
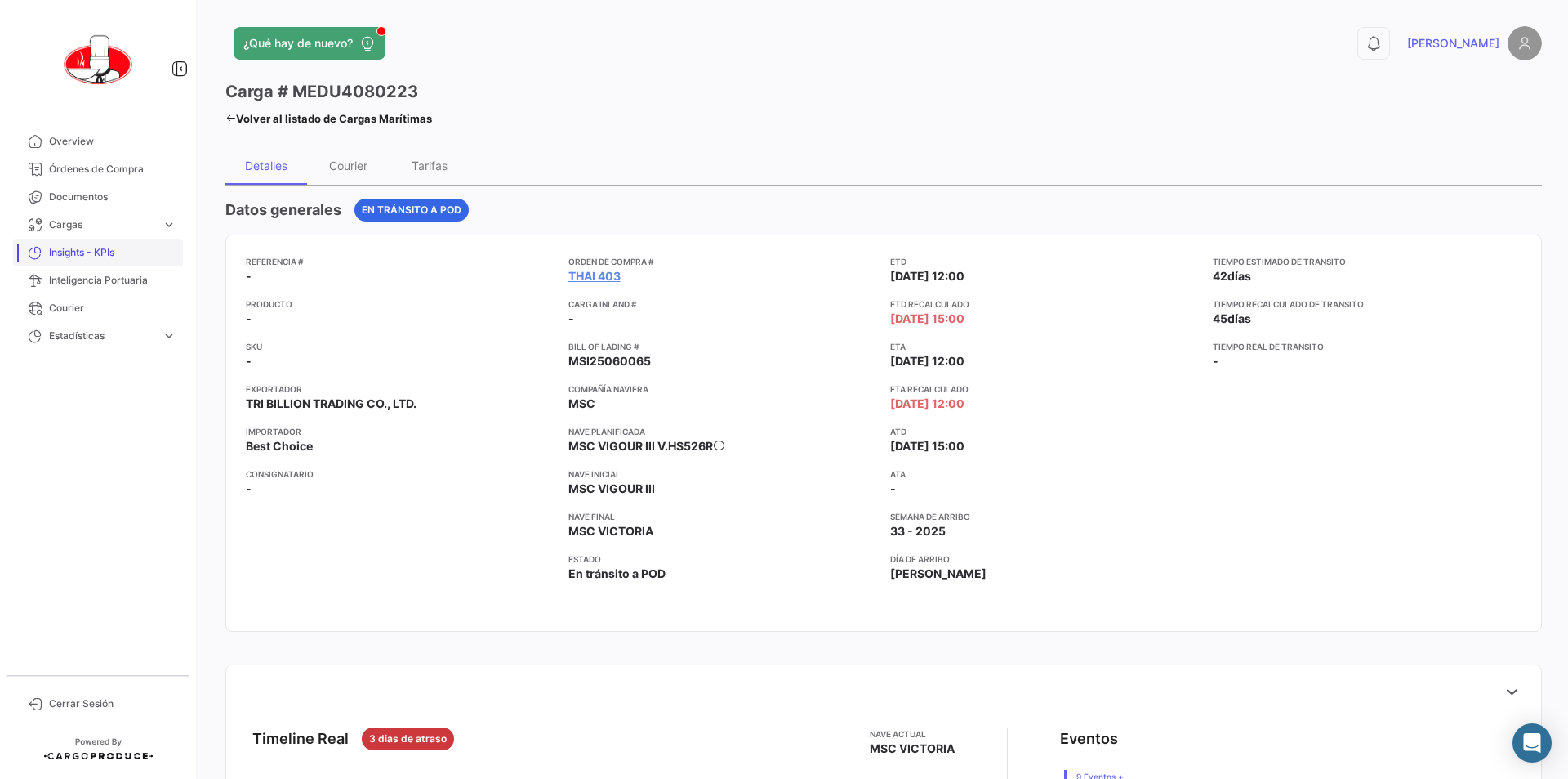
click at [84, 253] on span "Insights - KPIs" at bounding box center [112, 253] width 127 height 15
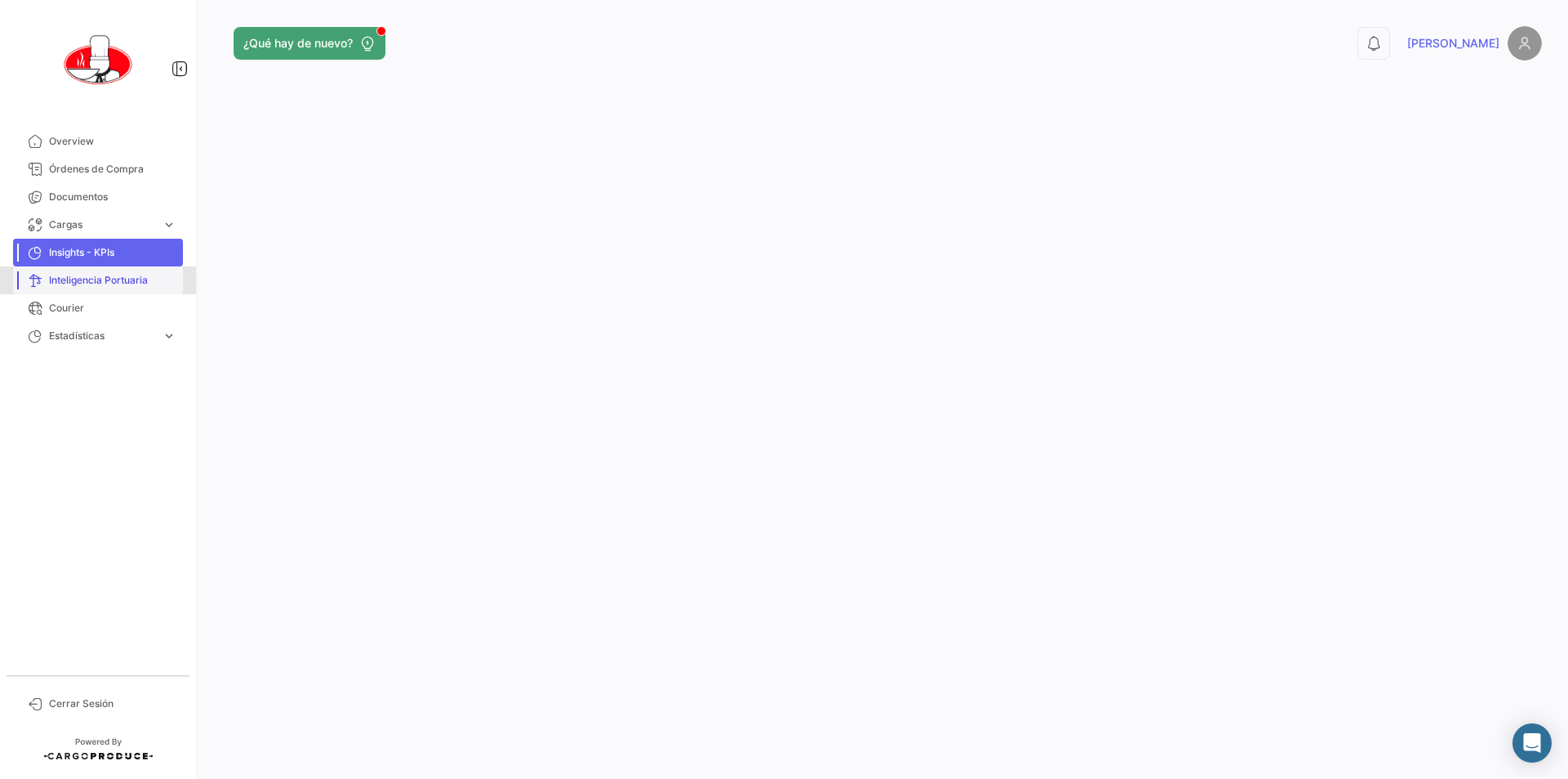
click at [96, 280] on span "Inteligencia Portuaria" at bounding box center [112, 280] width 127 height 15
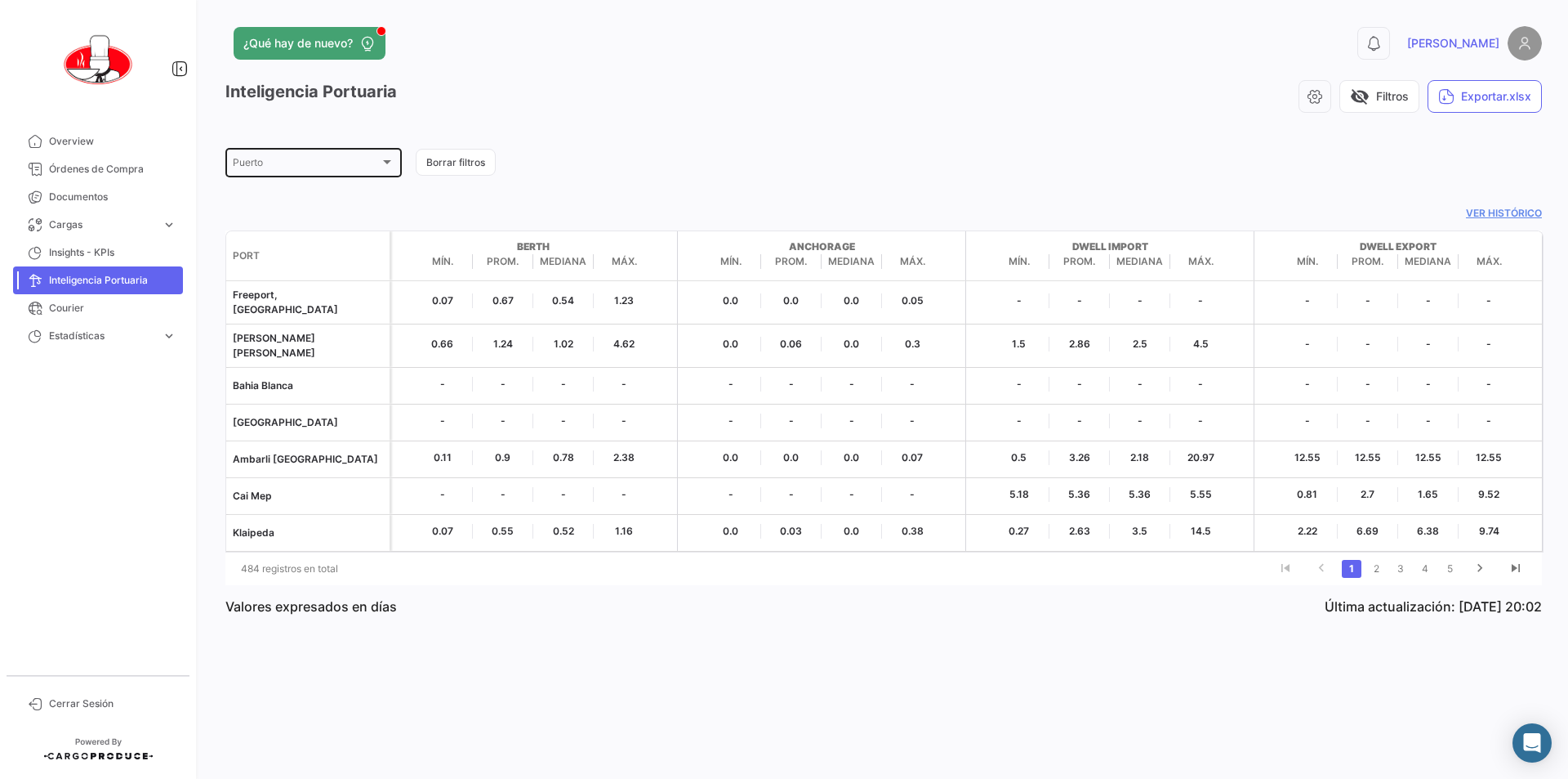
click at [386, 163] on div at bounding box center [387, 162] width 8 height 4
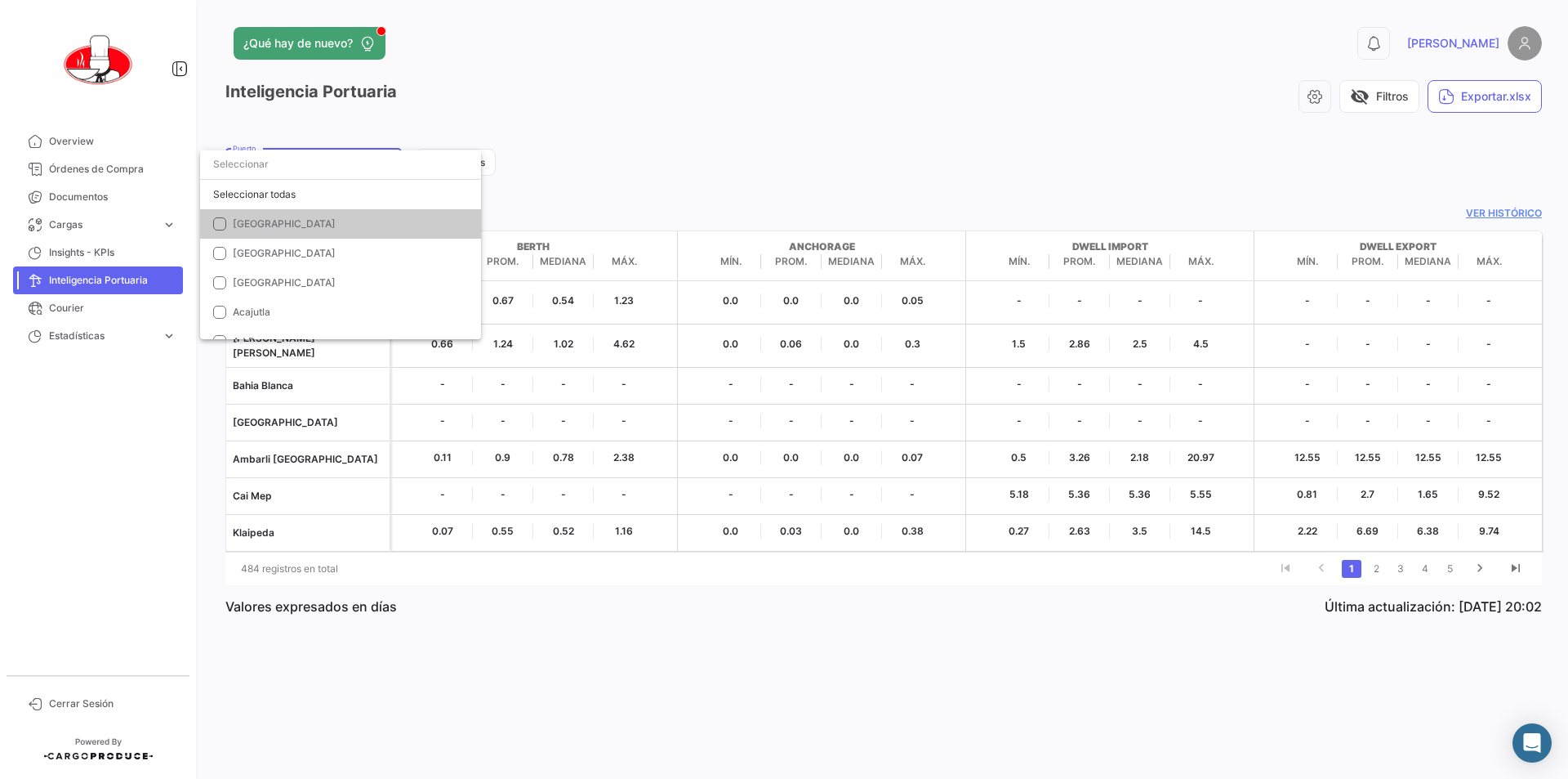
click at [386, 163] on input "dropdown search" at bounding box center [341, 164] width 281 height 29
type input "Long"
click at [220, 226] on mat-pseudo-checkbox at bounding box center [219, 224] width 13 height 13
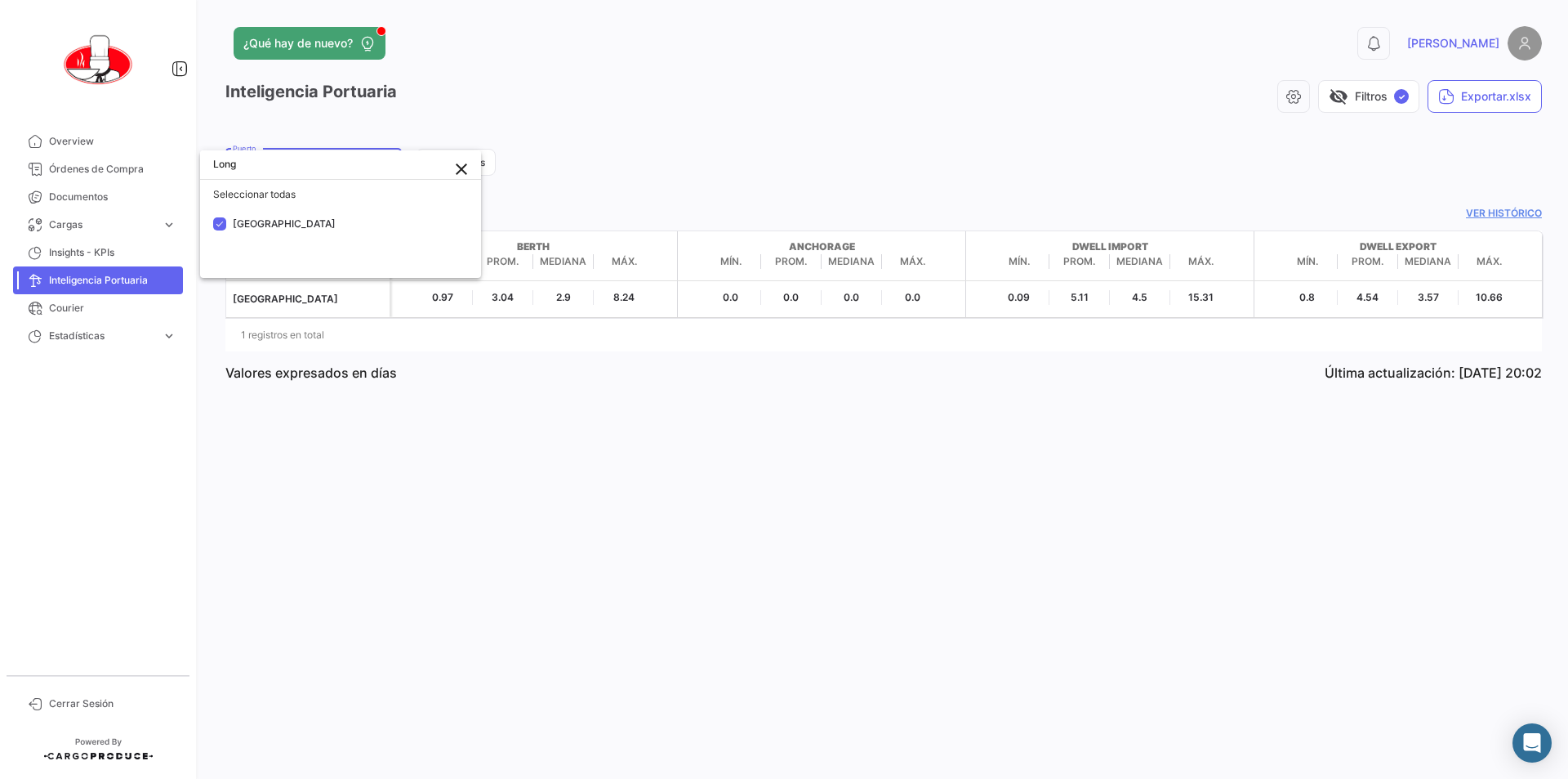
click at [669, 142] on div at bounding box center [784, 389] width 1568 height 779
click at [383, 164] on div at bounding box center [387, 162] width 8 height 4
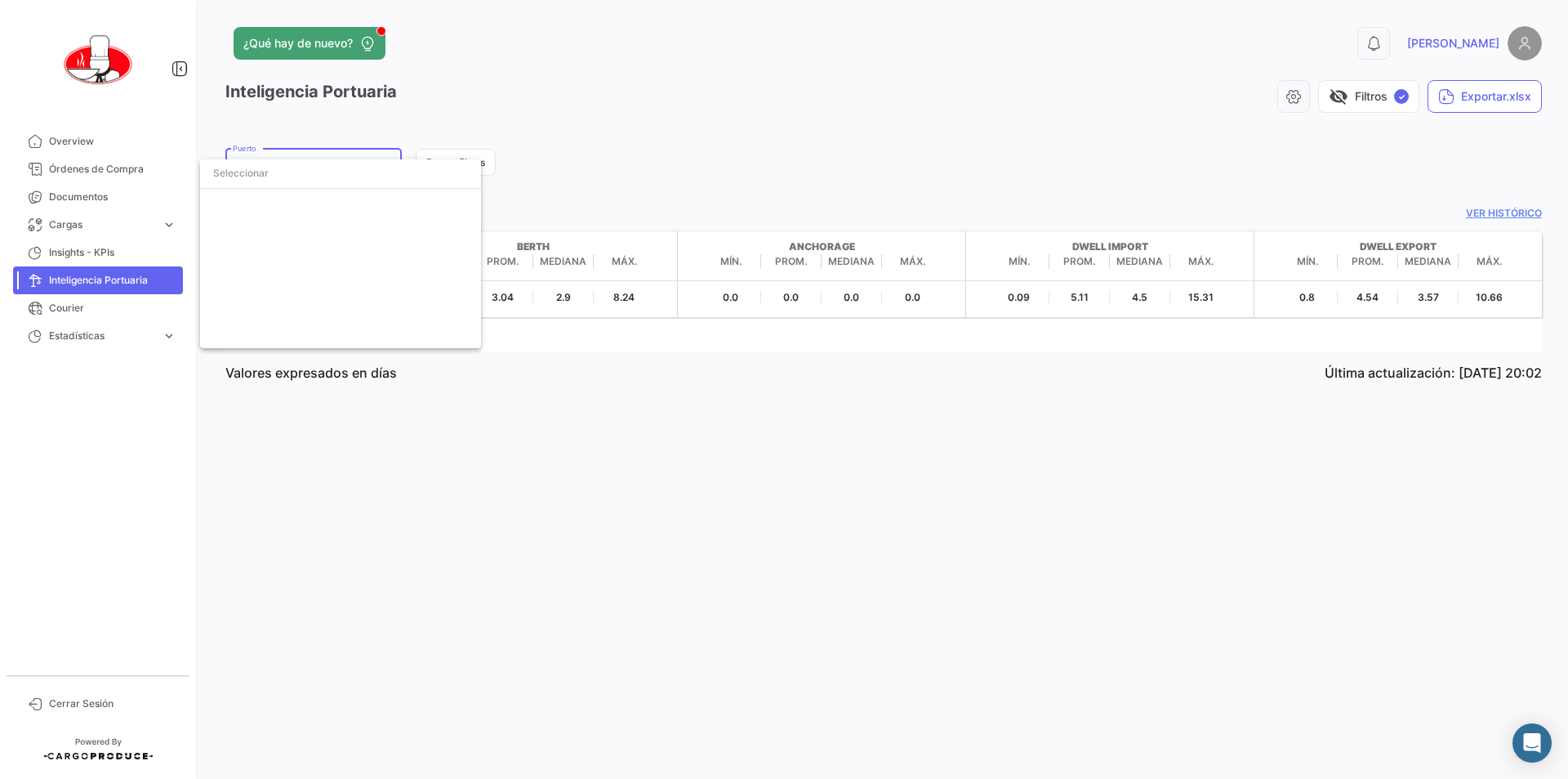
scroll to position [7296, 0]
click at [219, 205] on mat-pseudo-checkbox at bounding box center [219, 206] width 13 height 13
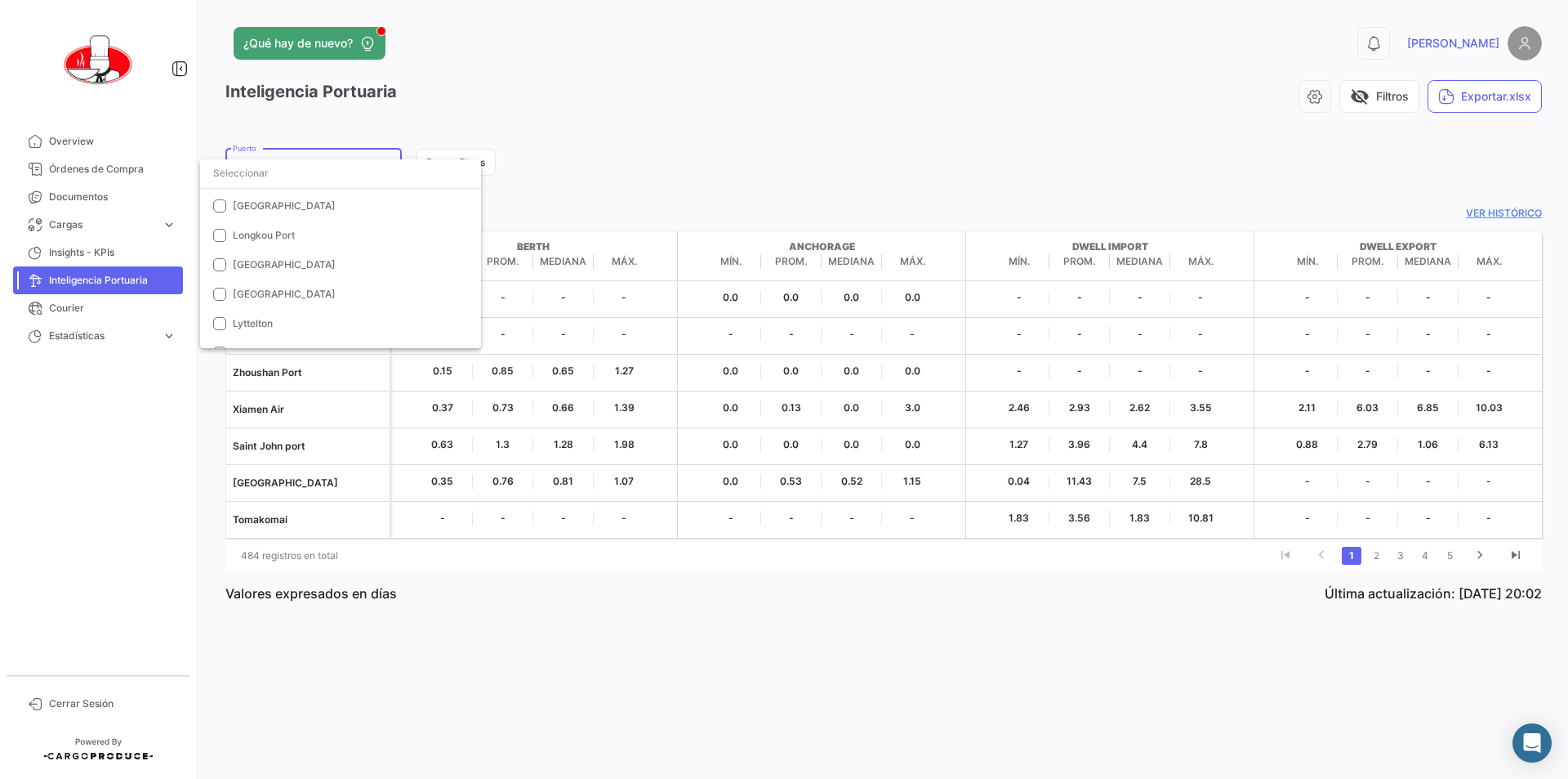
click at [165, 338] on div at bounding box center [784, 389] width 1568 height 779
click at [91, 338] on span "Estadísticas" at bounding box center [102, 336] width 106 height 15
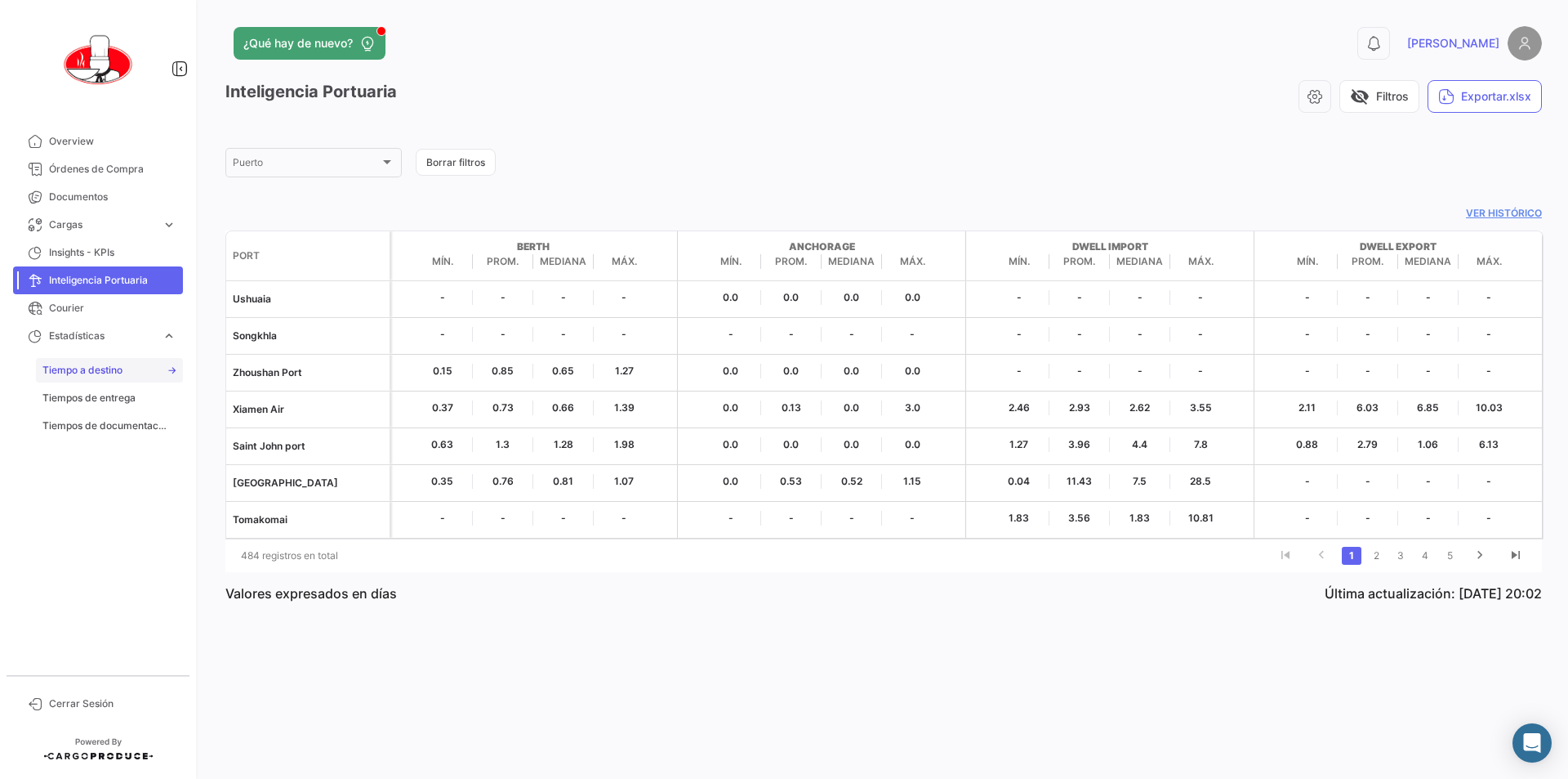
click at [102, 370] on span "Tiempo a destino" at bounding box center [82, 370] width 80 height 15
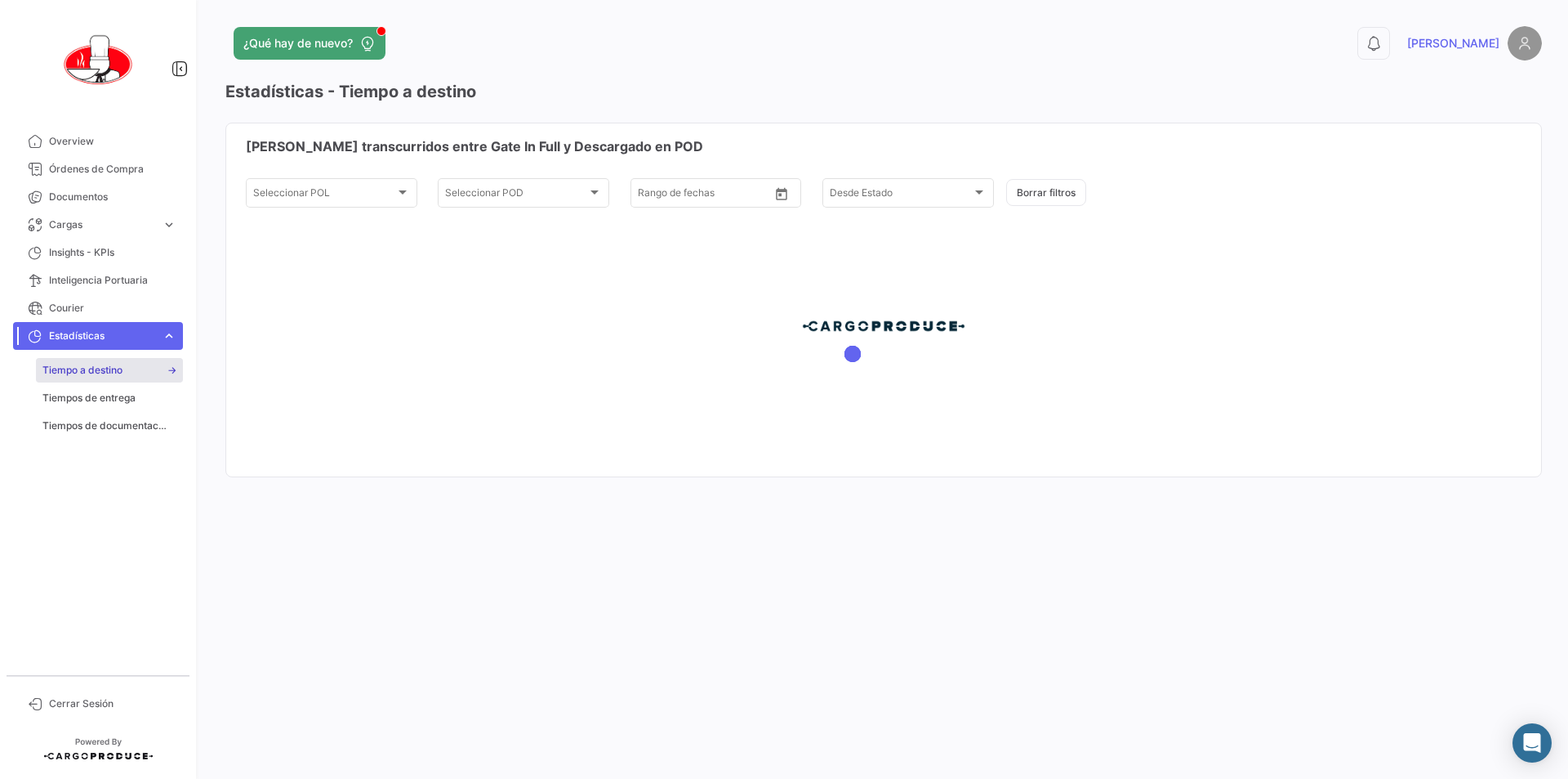
type input "[DATE]"
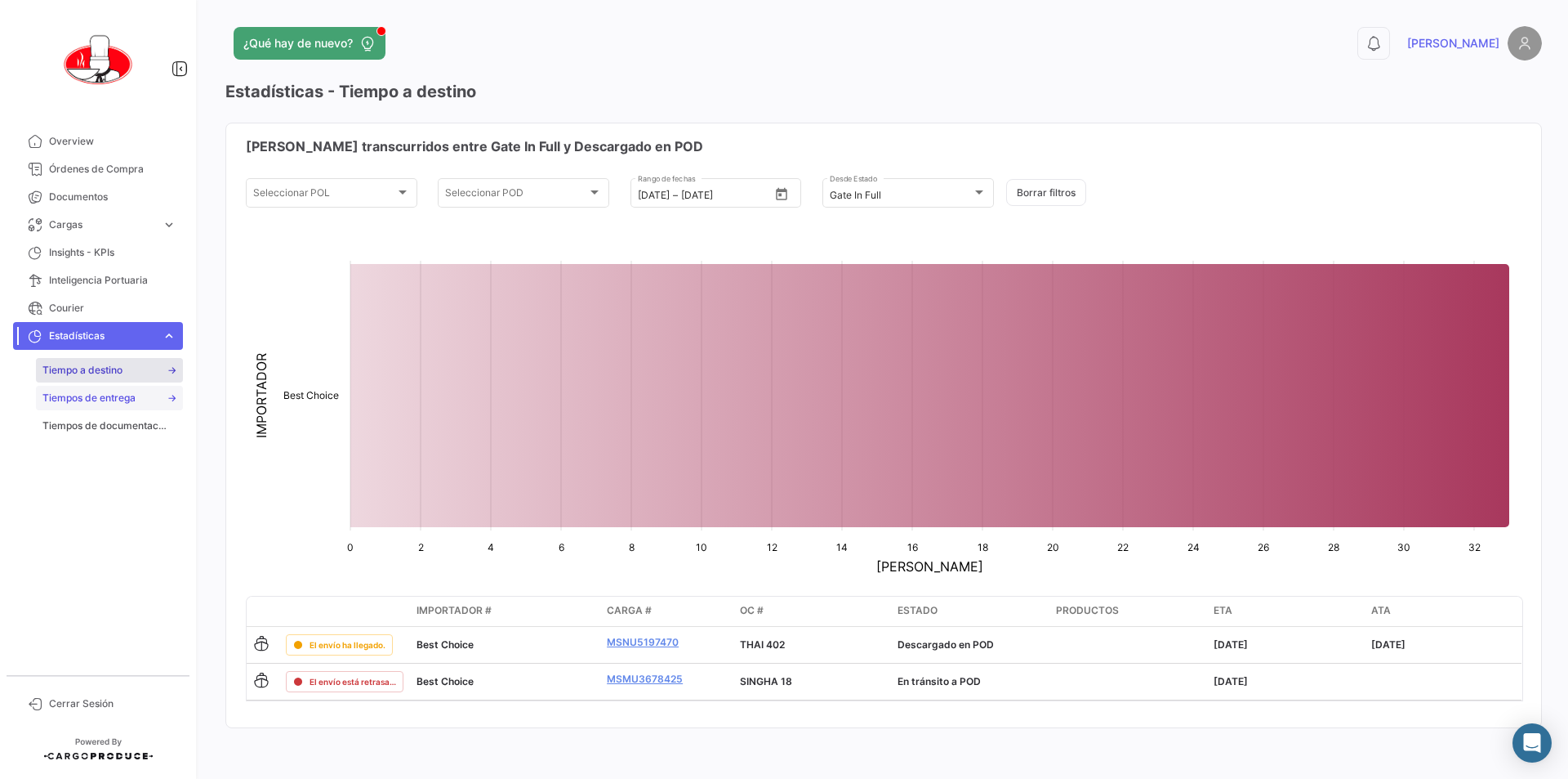
click at [98, 402] on span "Tiempos de entrega" at bounding box center [89, 398] width 93 height 15
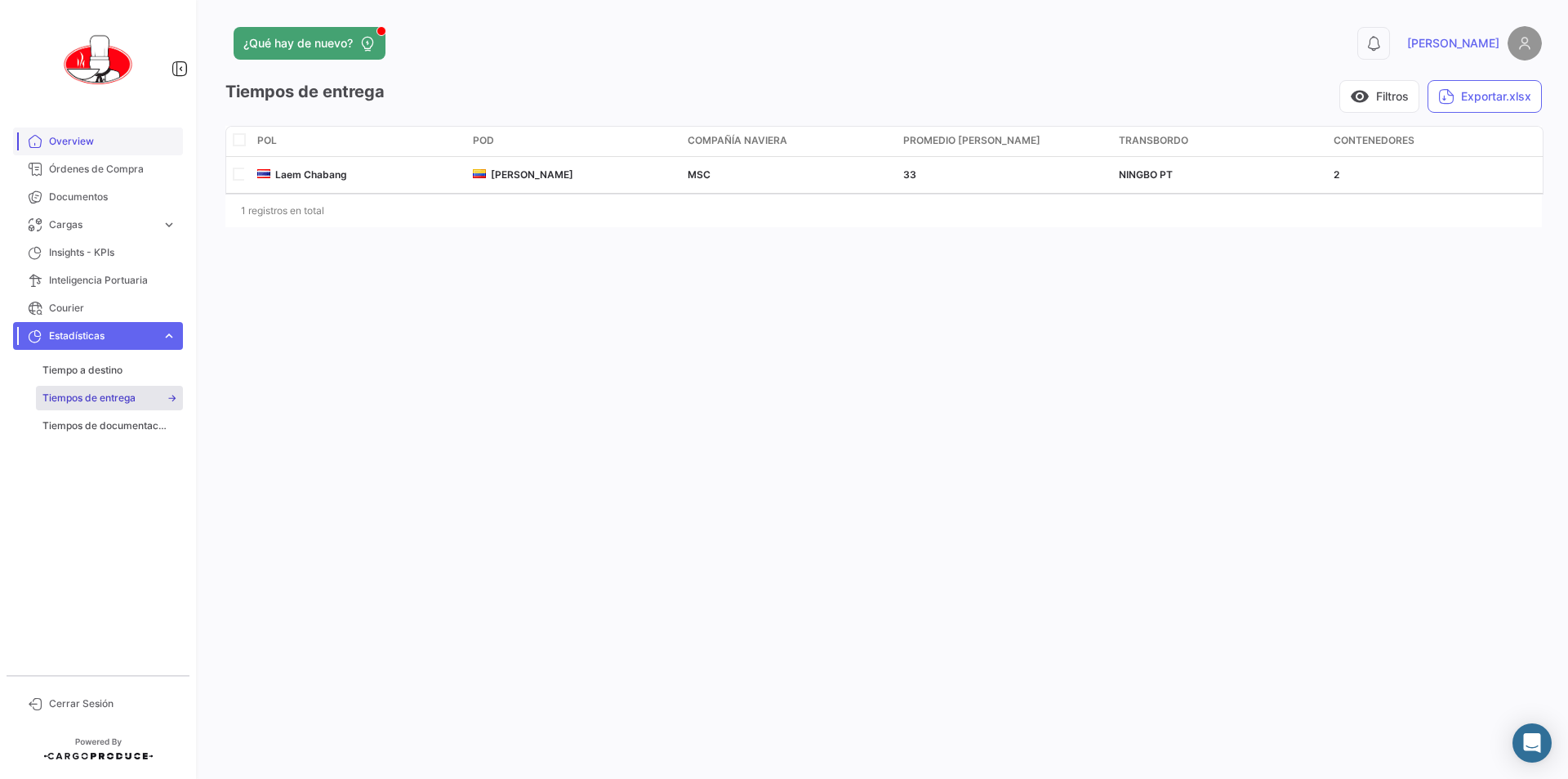
click at [69, 143] on span "Overview" at bounding box center [112, 141] width 127 height 15
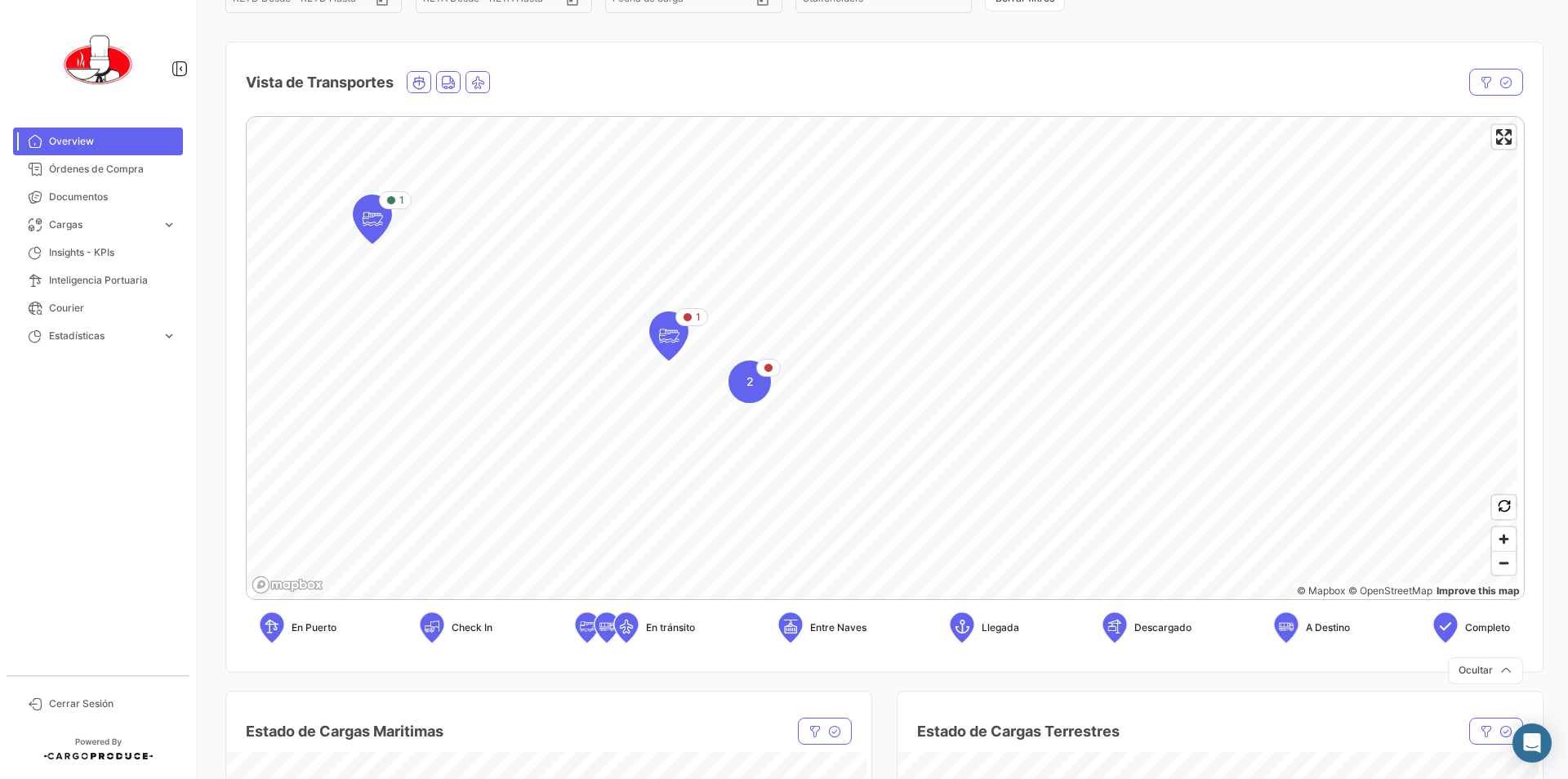
scroll to position [164, 0]
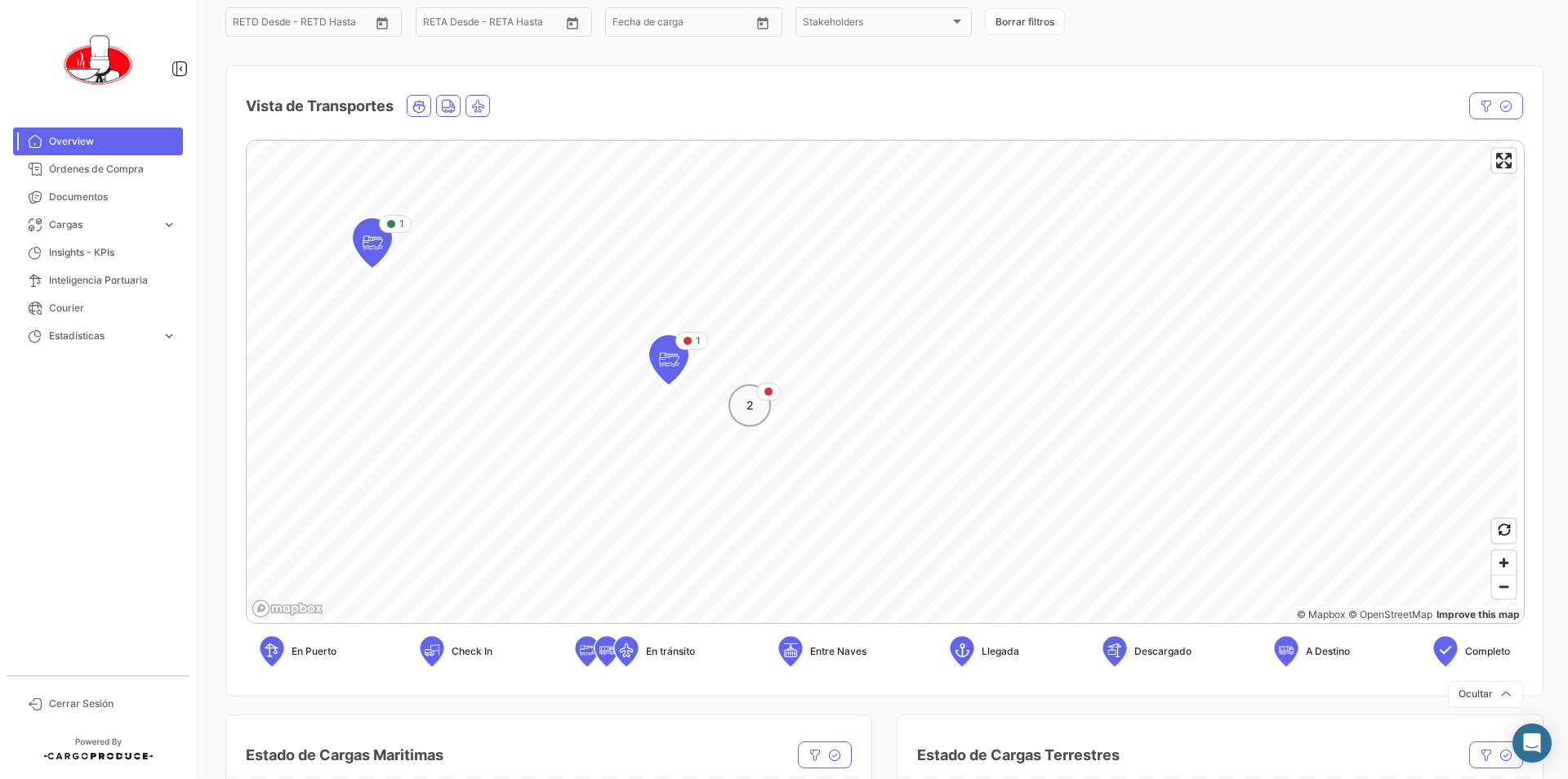
click at [746, 405] on span "2" at bounding box center [750, 406] width 7 height 17
click at [872, 409] on icon "Map marker" at bounding box center [873, 412] width 10 height 10
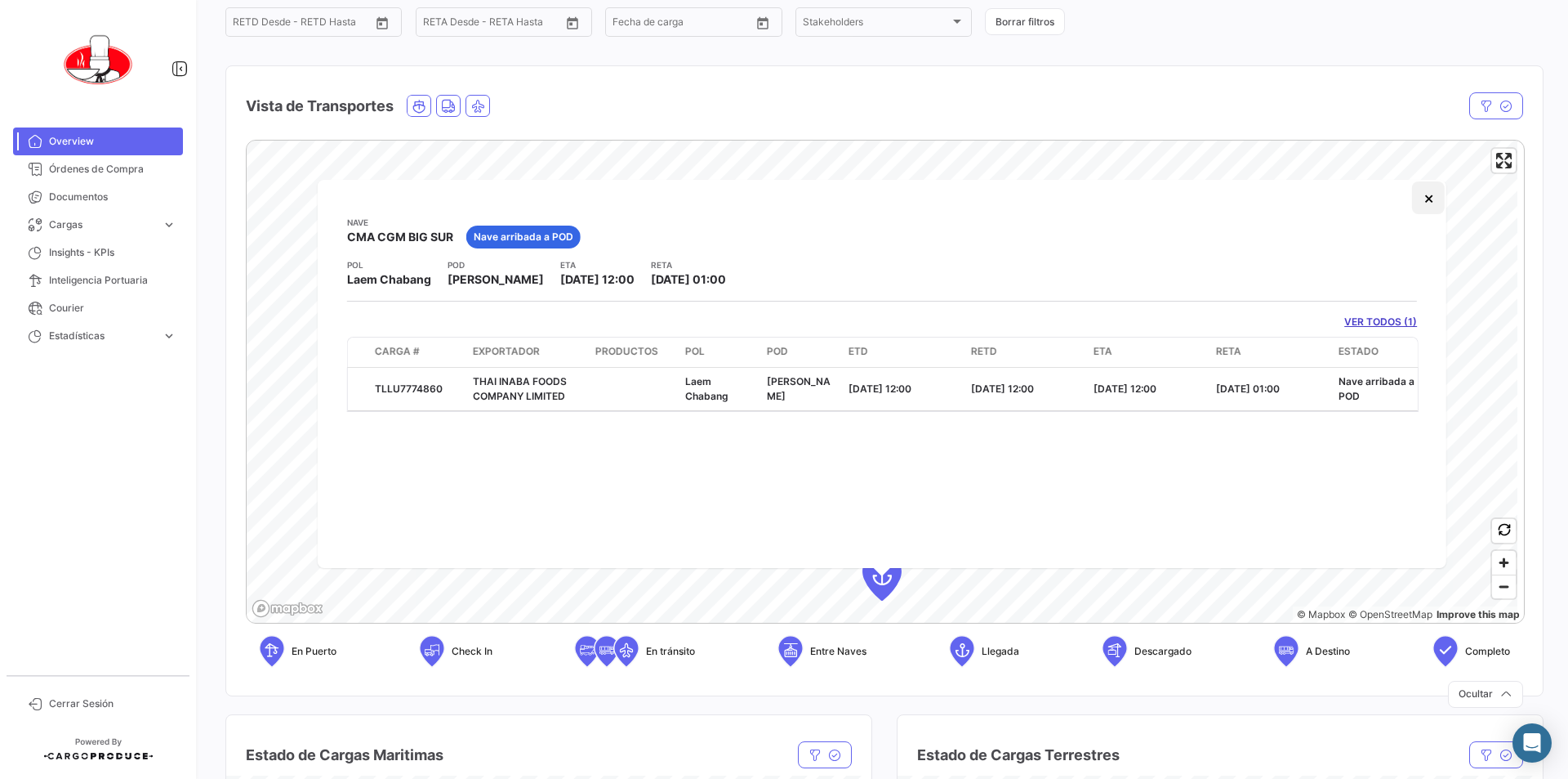
click at [1434, 201] on button "×" at bounding box center [1428, 197] width 32 height 32
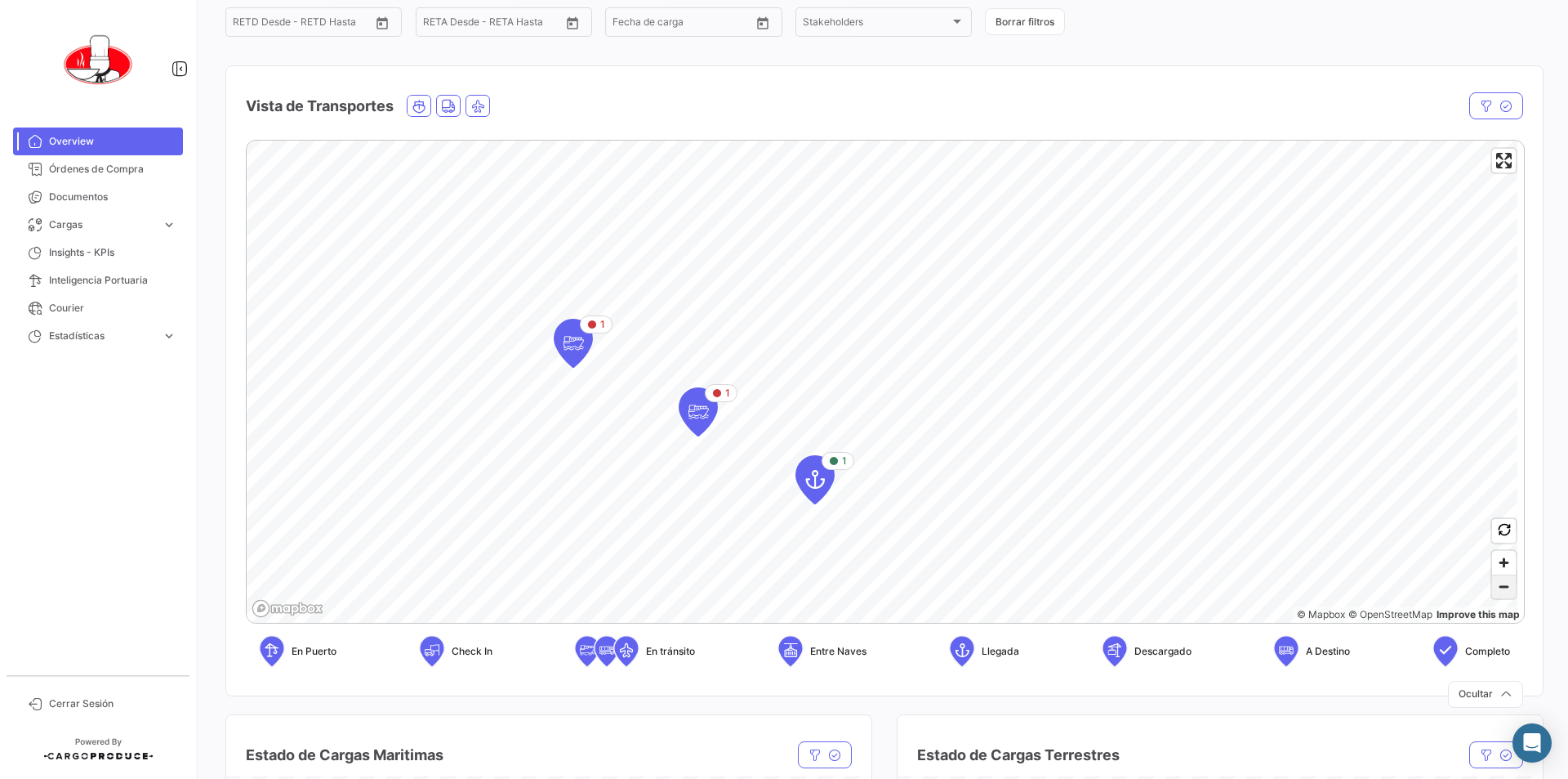
click at [1497, 589] on span "Zoom out" at bounding box center [1503, 587] width 23 height 23
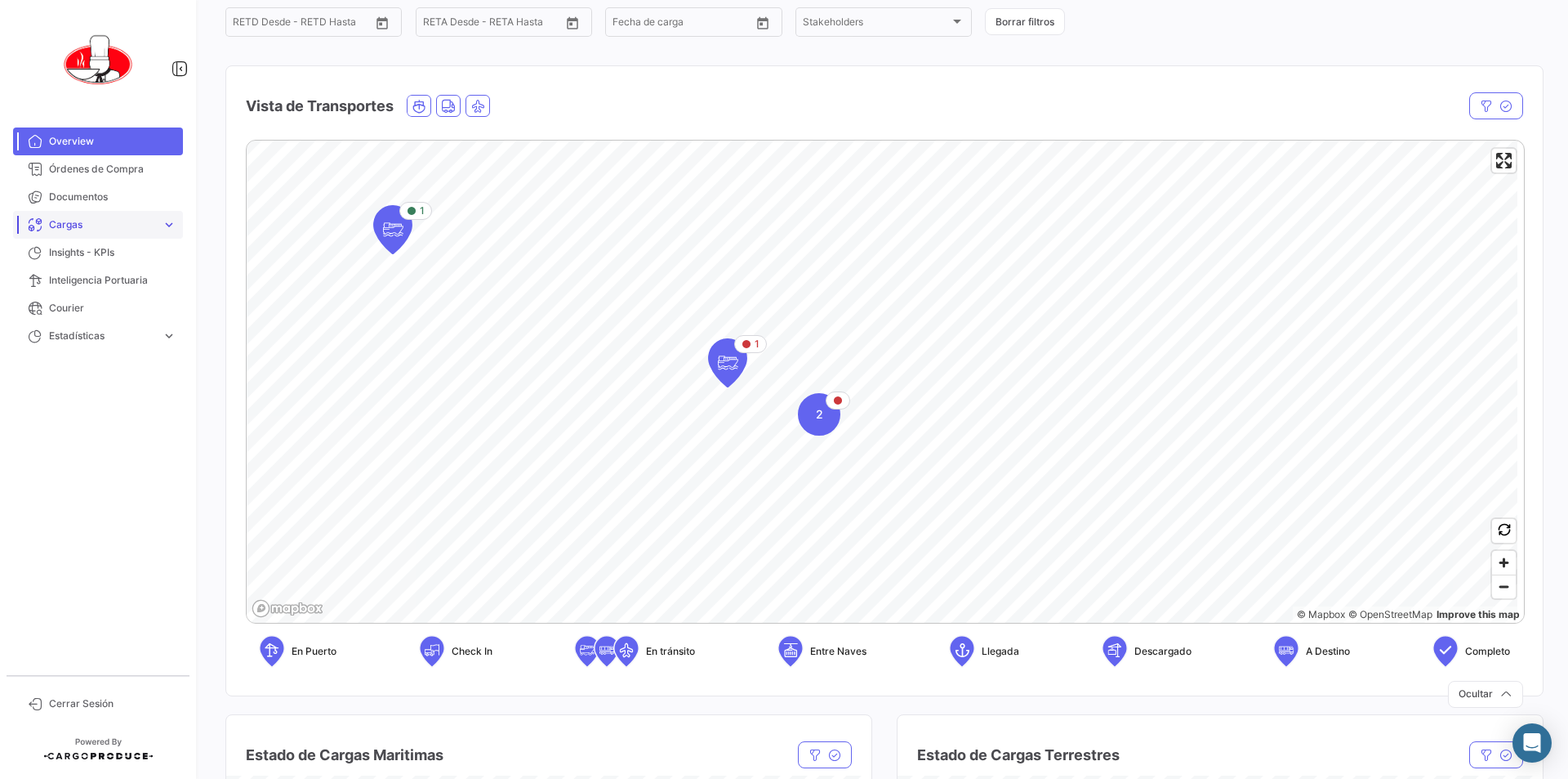
click at [170, 226] on span "expand_more" at bounding box center [170, 224] width 15 height 15
click at [173, 341] on span "expand_more" at bounding box center [170, 336] width 15 height 15
click at [171, 339] on span "expand_more" at bounding box center [170, 336] width 15 height 15
click at [86, 219] on span "Cargas" at bounding box center [102, 224] width 106 height 15
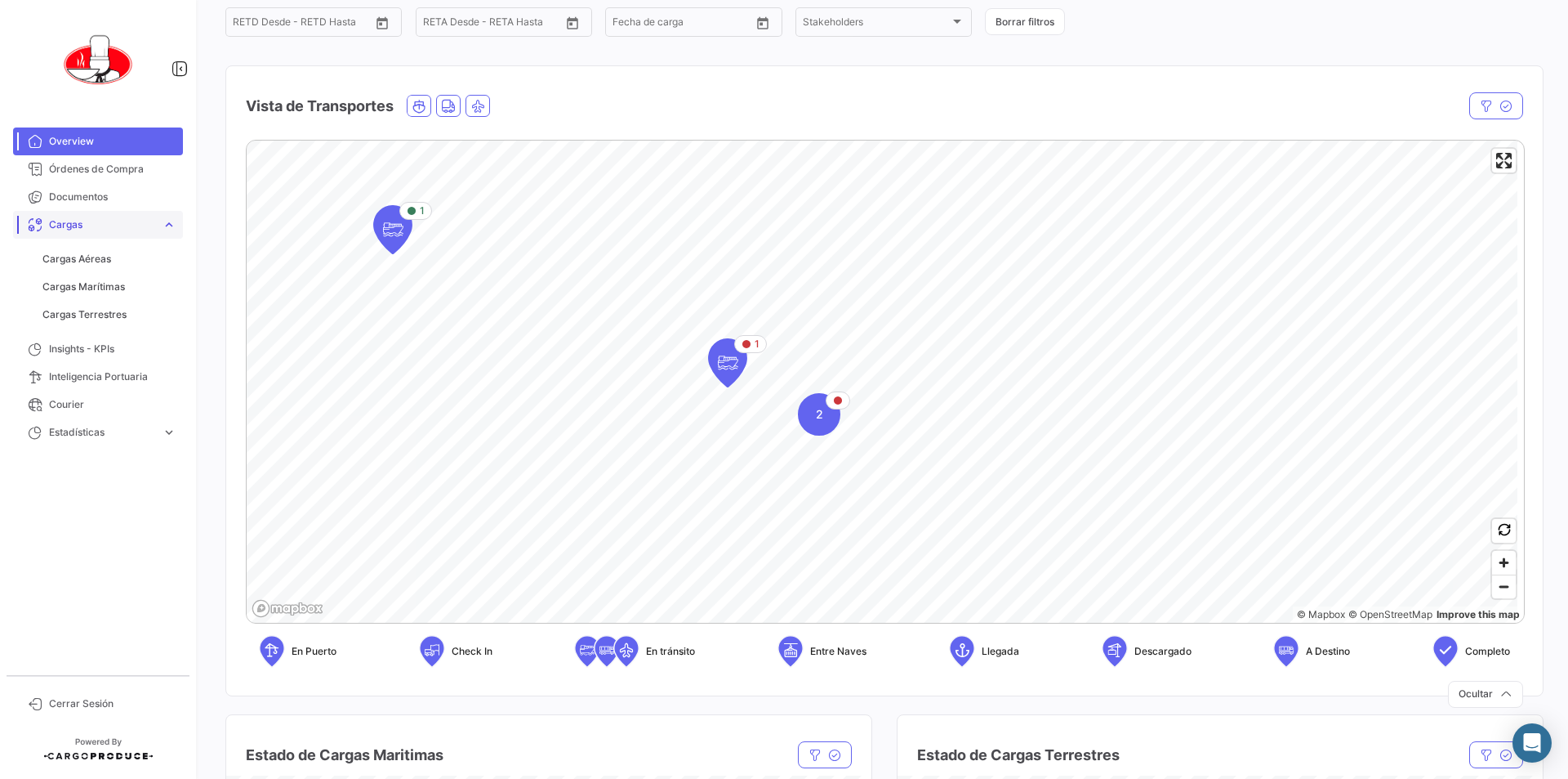
click at [86, 219] on span "Cargas" at bounding box center [102, 224] width 106 height 15
click at [100, 219] on span "Cargas" at bounding box center [102, 224] width 106 height 15
click at [100, 171] on span "Órdenes de Compra" at bounding box center [112, 170] width 127 height 15
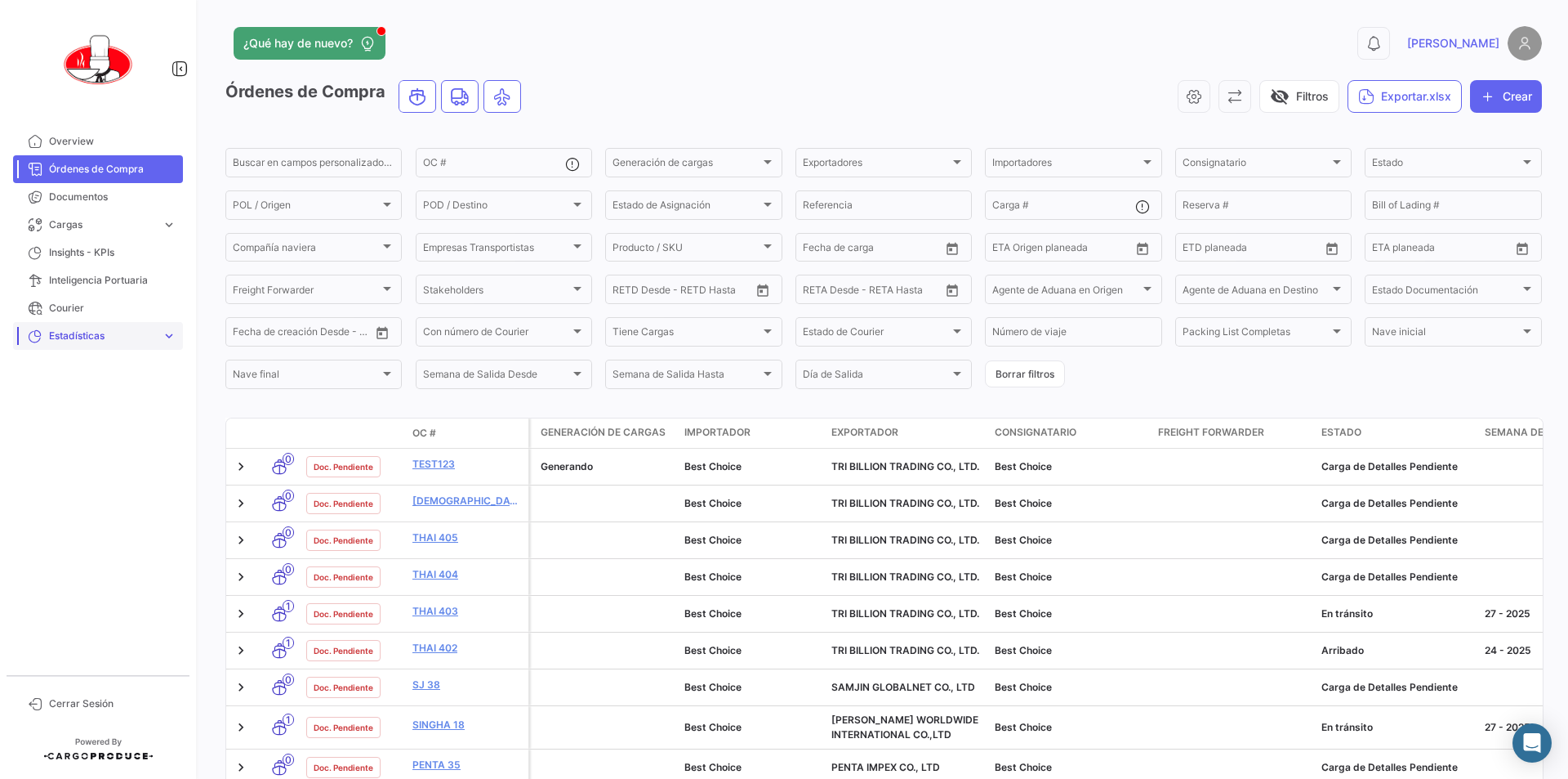
click at [168, 343] on span "expand_more" at bounding box center [170, 336] width 15 height 15
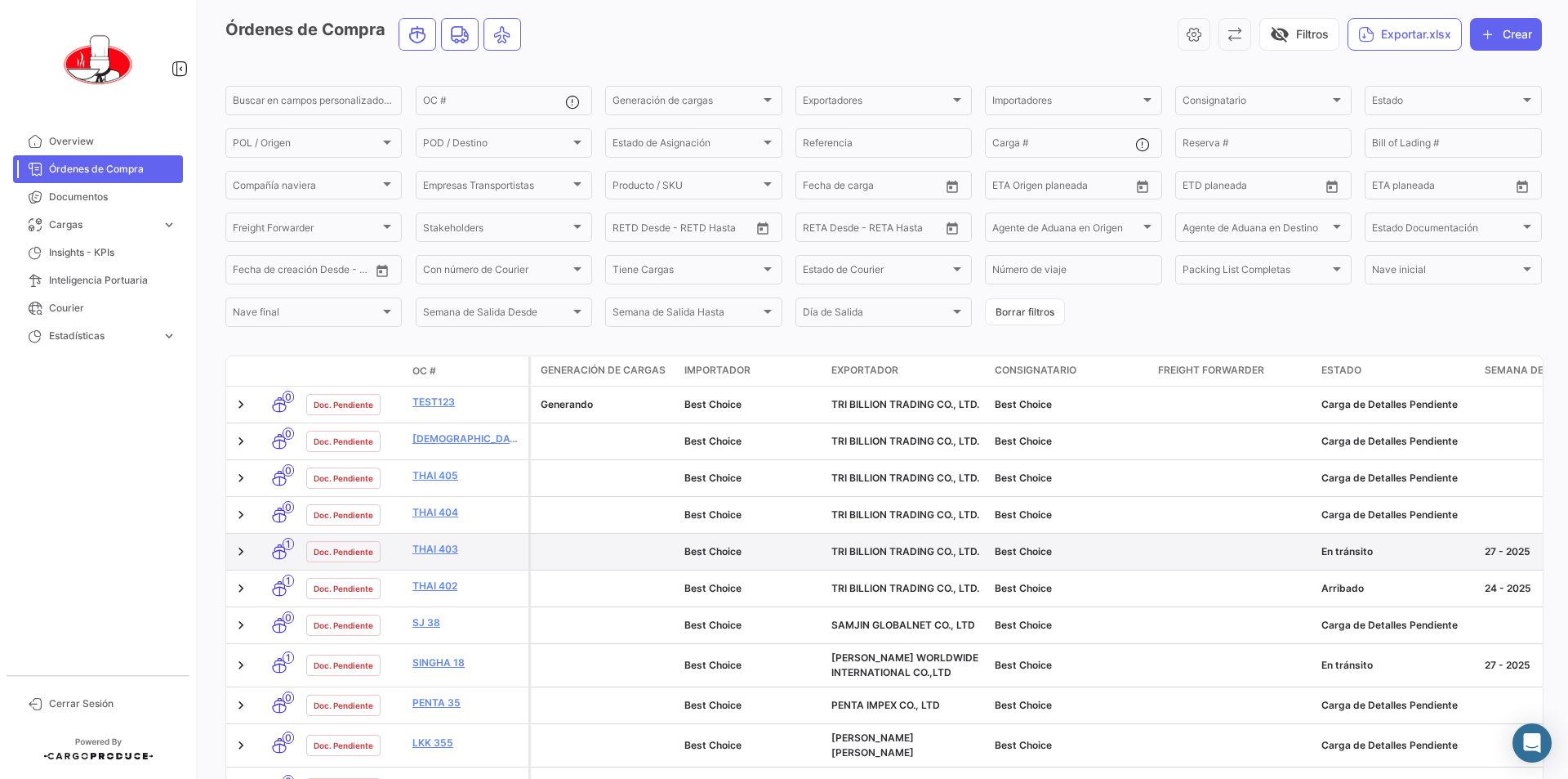
scroll to position [164, 0]
